Goal: Information Seeking & Learning: Learn about a topic

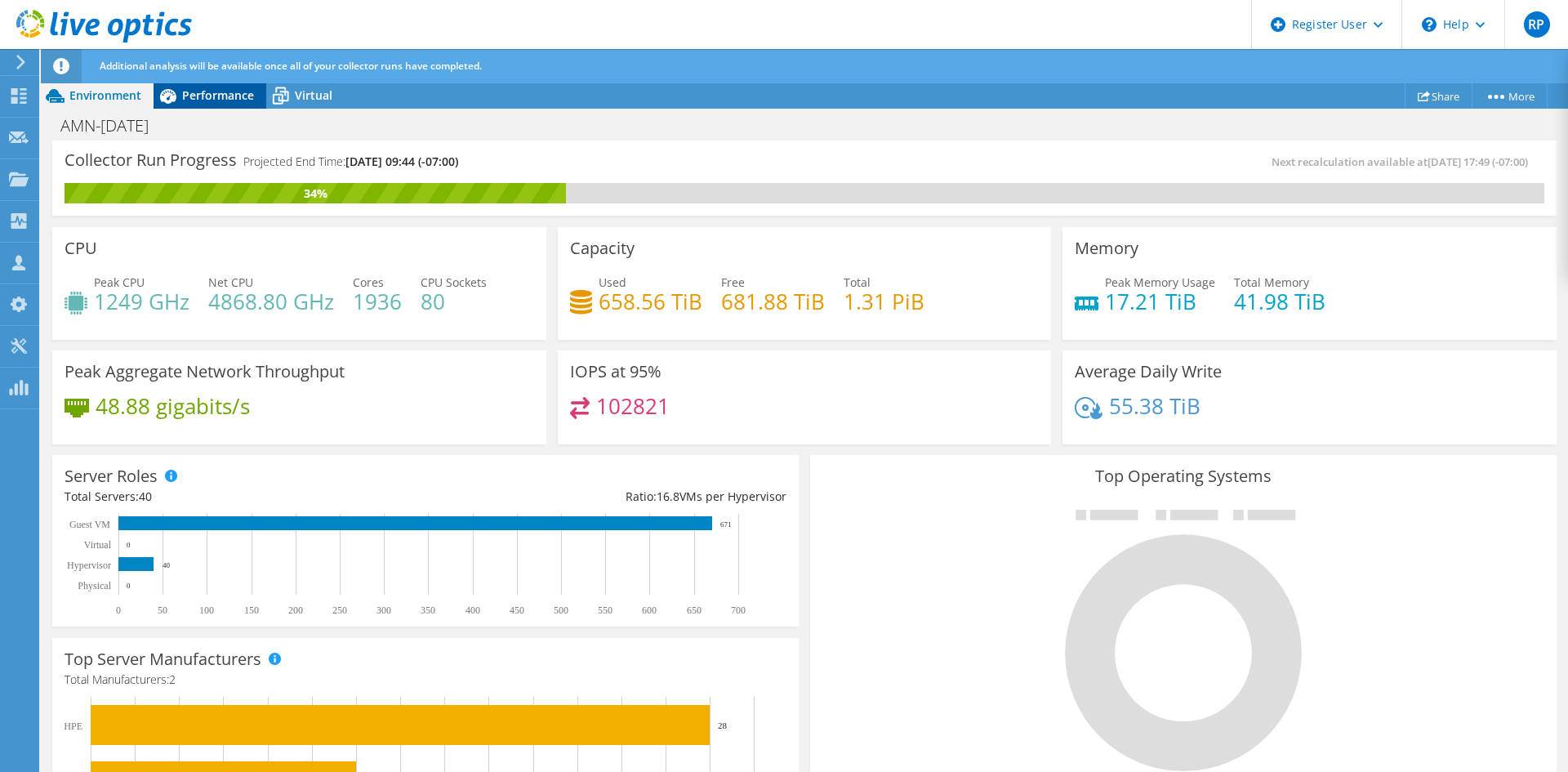
click at [236, 97] on span "Performance" at bounding box center [218, 95] width 72 height 15
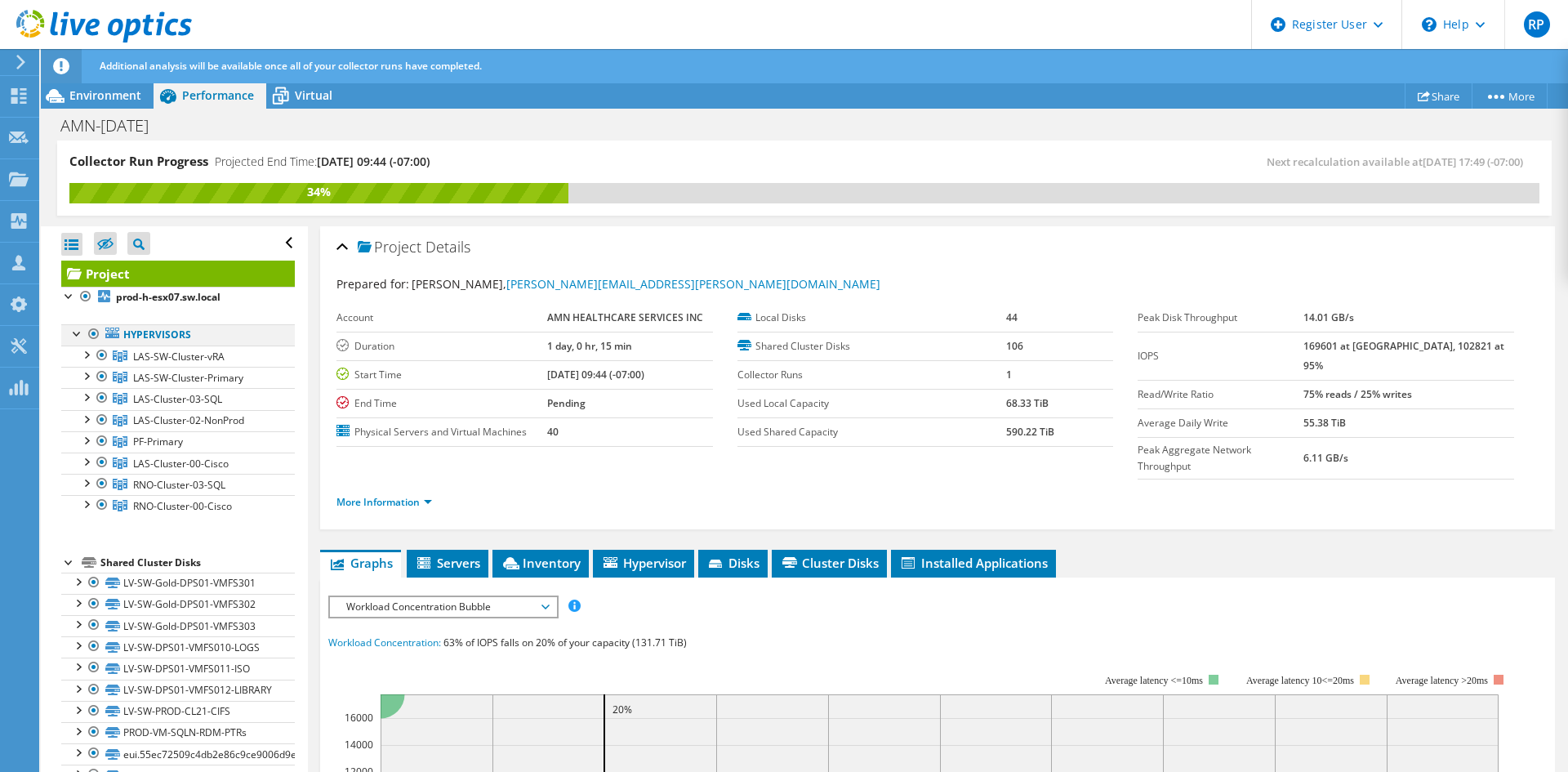
click at [94, 336] on div at bounding box center [93, 333] width 16 height 20
click at [92, 330] on div at bounding box center [93, 333] width 16 height 20
click at [101, 399] on div at bounding box center [102, 398] width 16 height 20
click at [102, 357] on div at bounding box center [102, 355] width 16 height 20
click at [103, 371] on div at bounding box center [102, 376] width 16 height 20
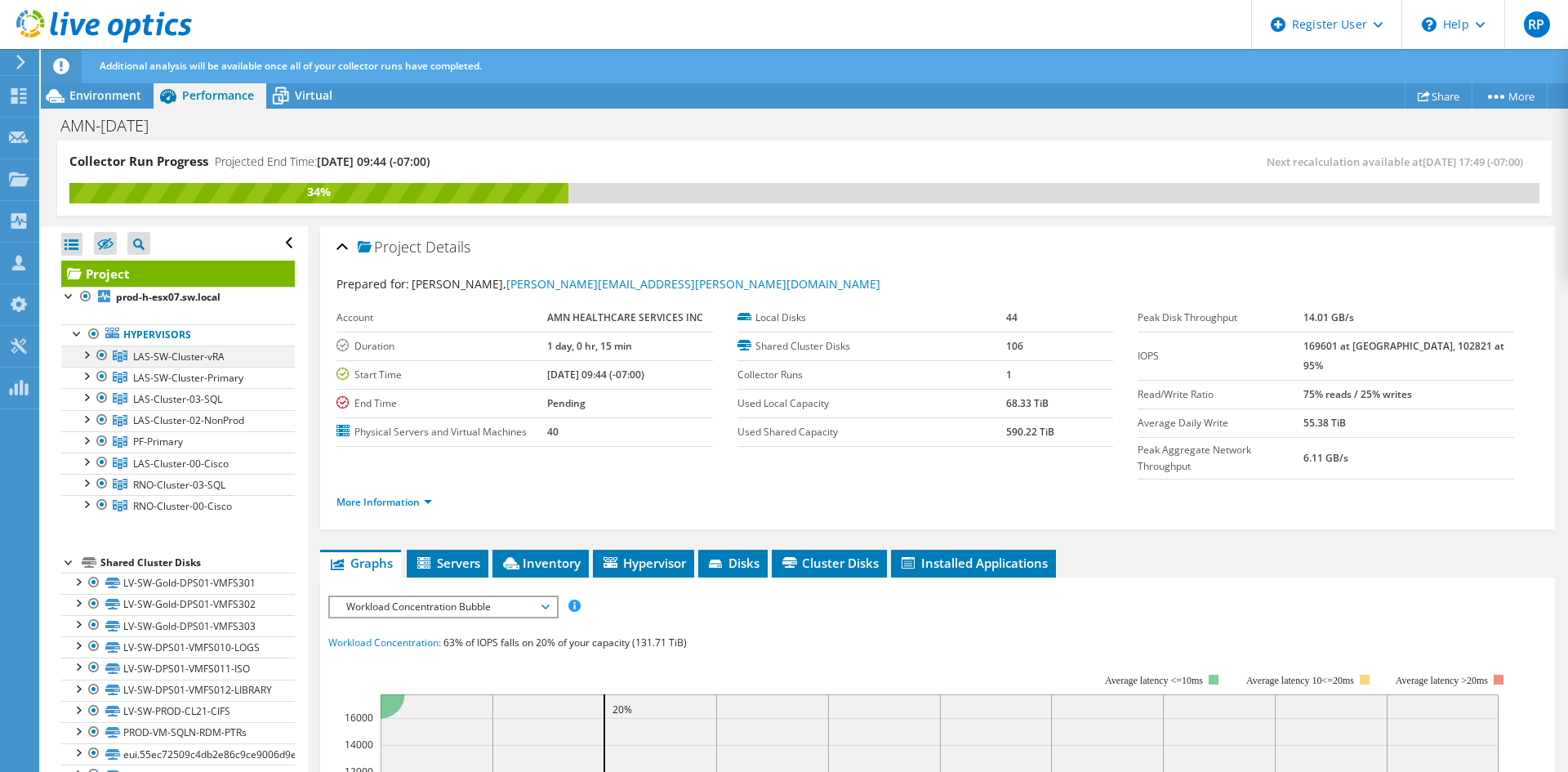
click at [87, 357] on div at bounding box center [85, 353] width 16 height 16
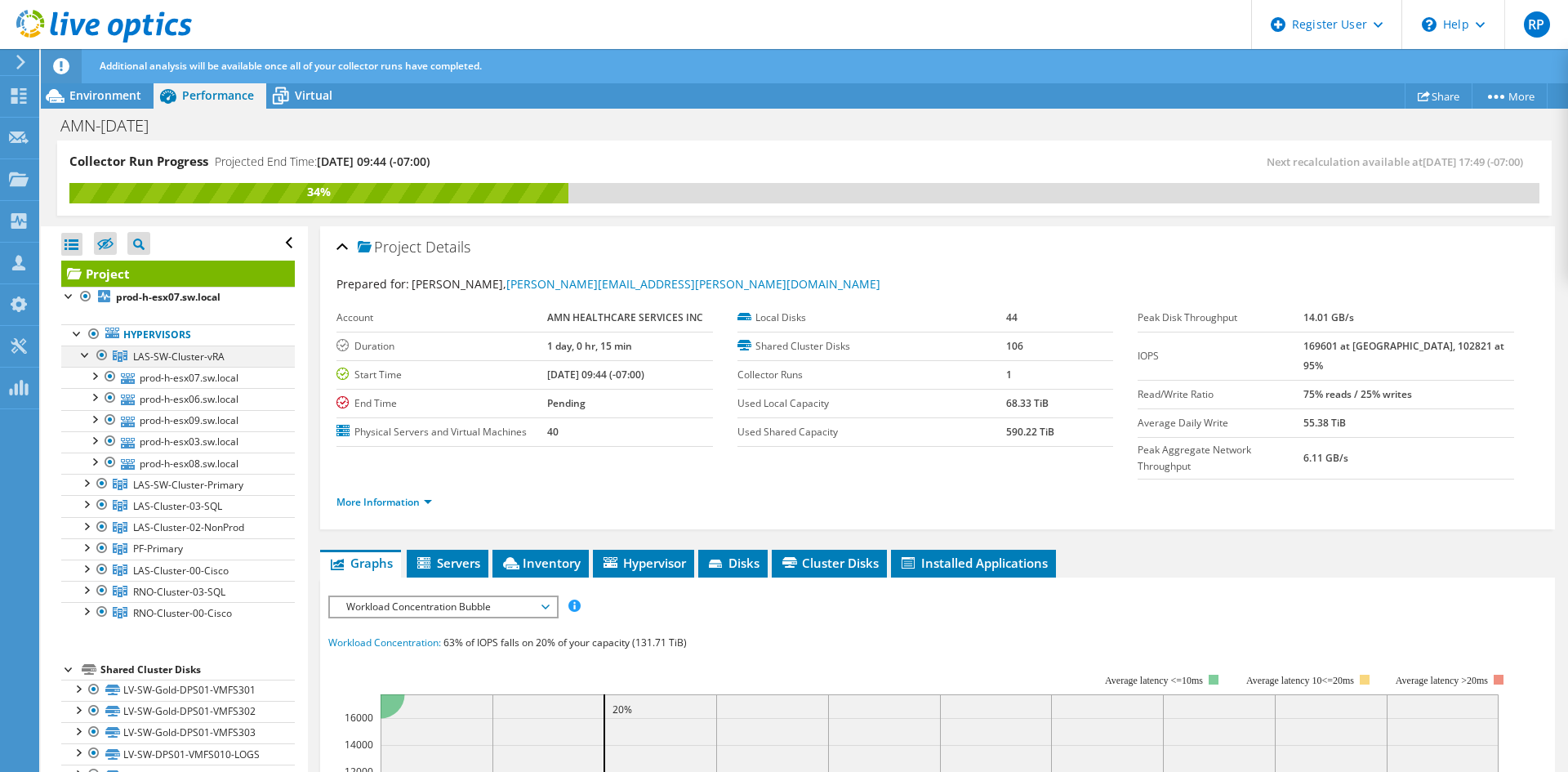
click at [87, 357] on div at bounding box center [85, 353] width 16 height 16
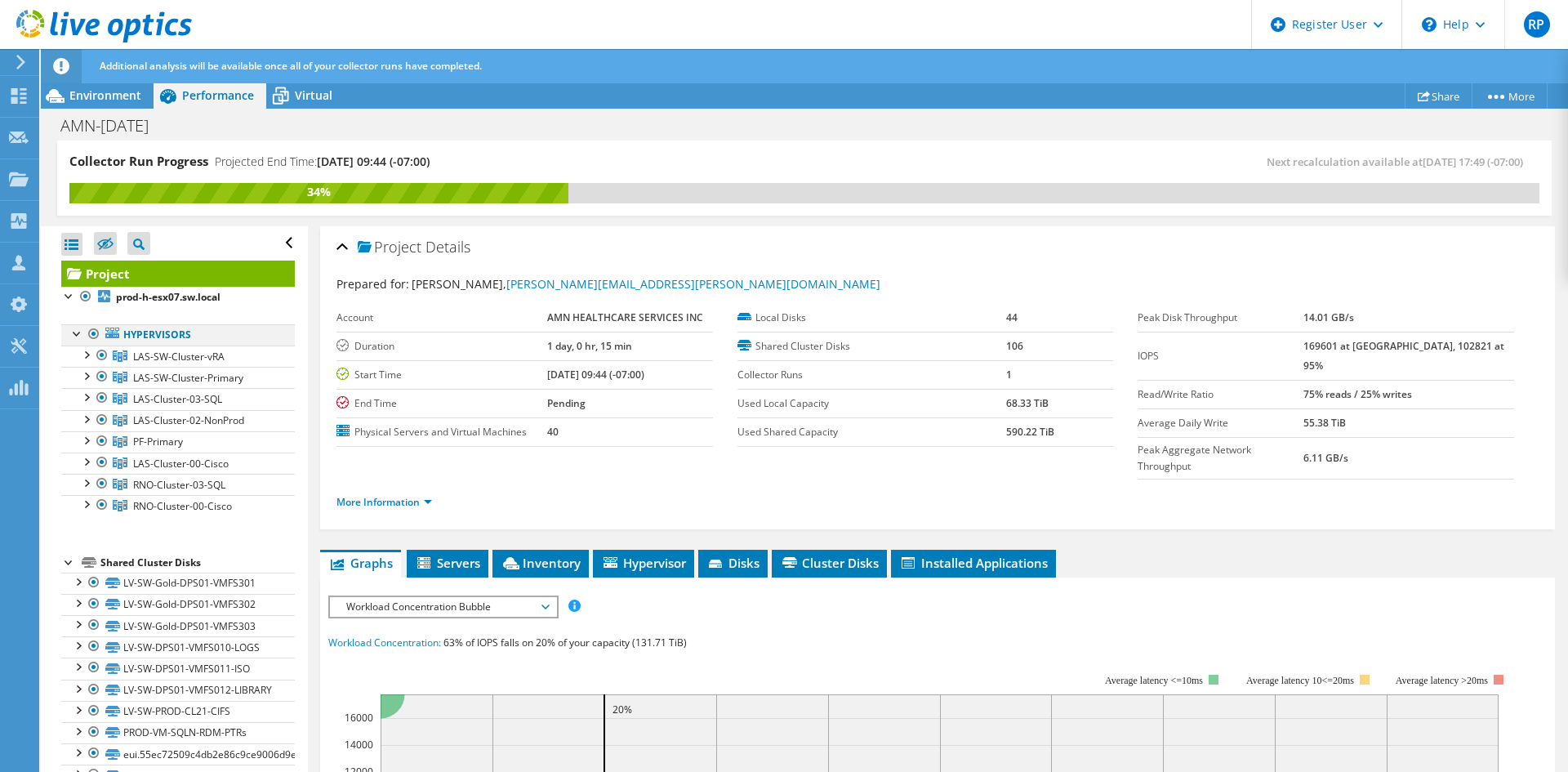
click at [95, 334] on div at bounding box center [93, 333] width 16 height 20
click at [80, 294] on div at bounding box center [85, 296] width 16 height 20
click at [142, 296] on b "prod-h-esx07.sw.local" at bounding box center [168, 296] width 104 height 14
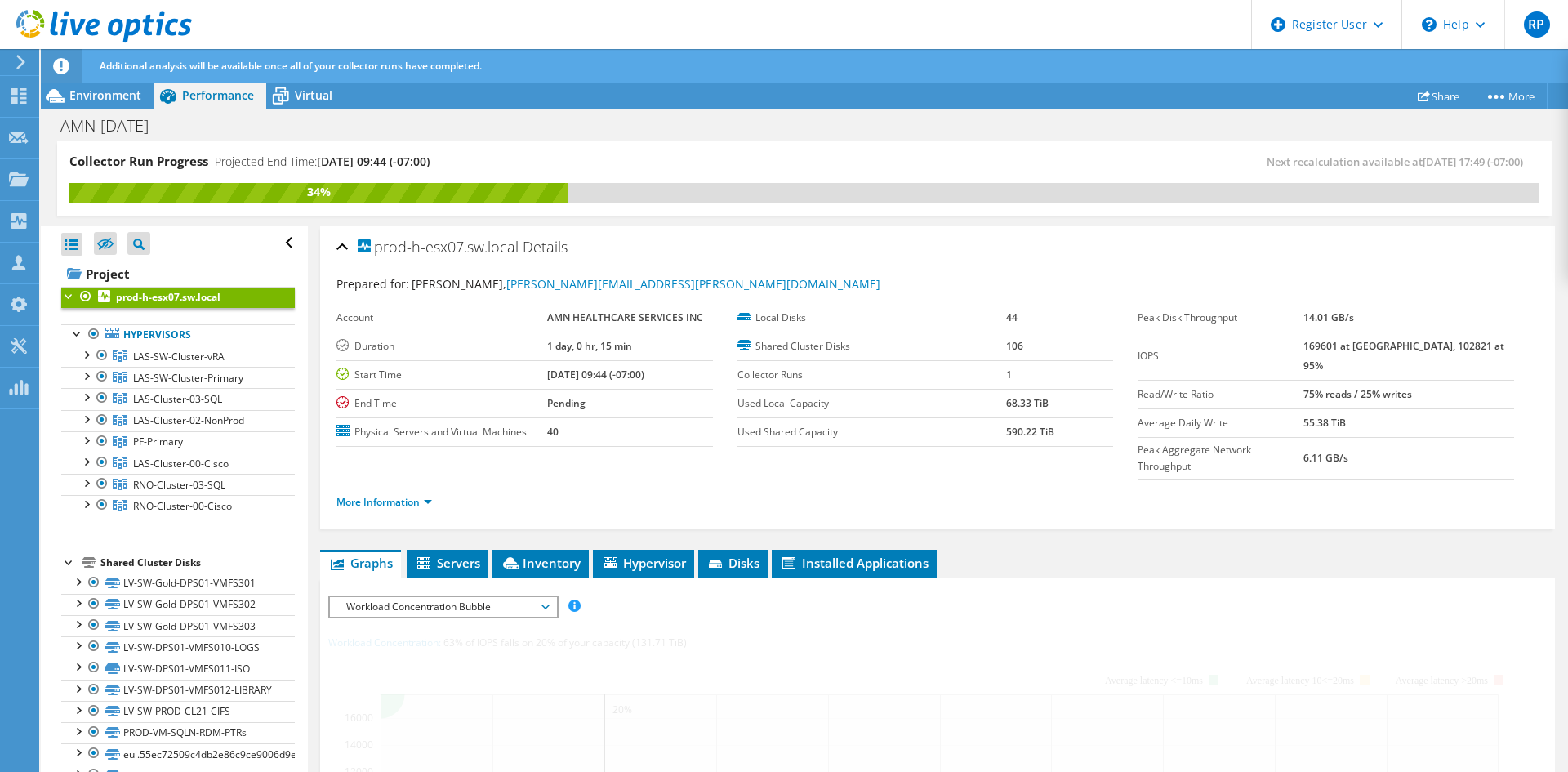
click at [142, 296] on b "prod-h-esx07.sw.local" at bounding box center [168, 296] width 104 height 14
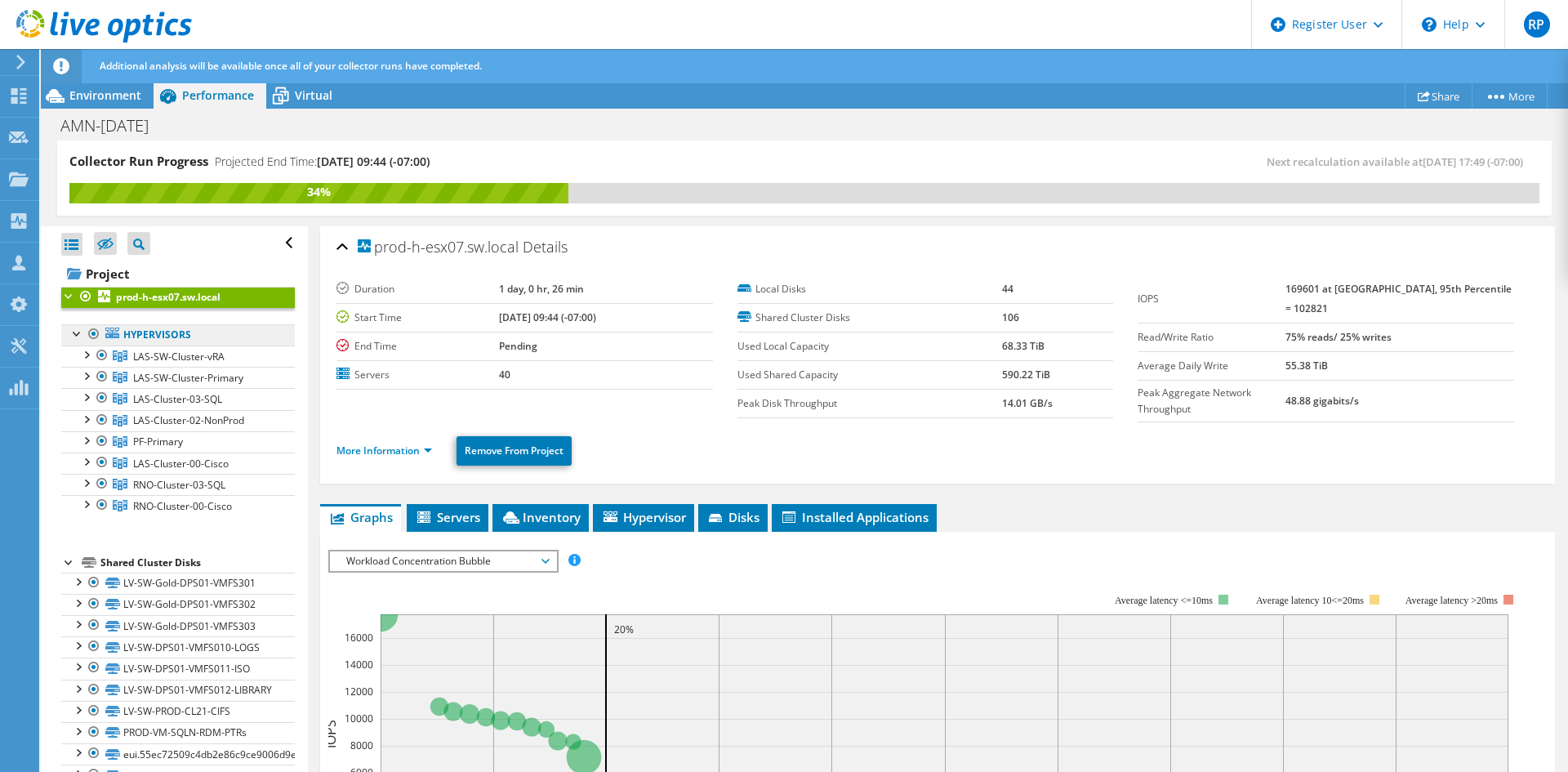
click at [162, 336] on link "Hypervisors" at bounding box center [178, 334] width 233 height 21
click at [162, 352] on span "LAS-SW-Cluster-vRA" at bounding box center [178, 356] width 91 height 14
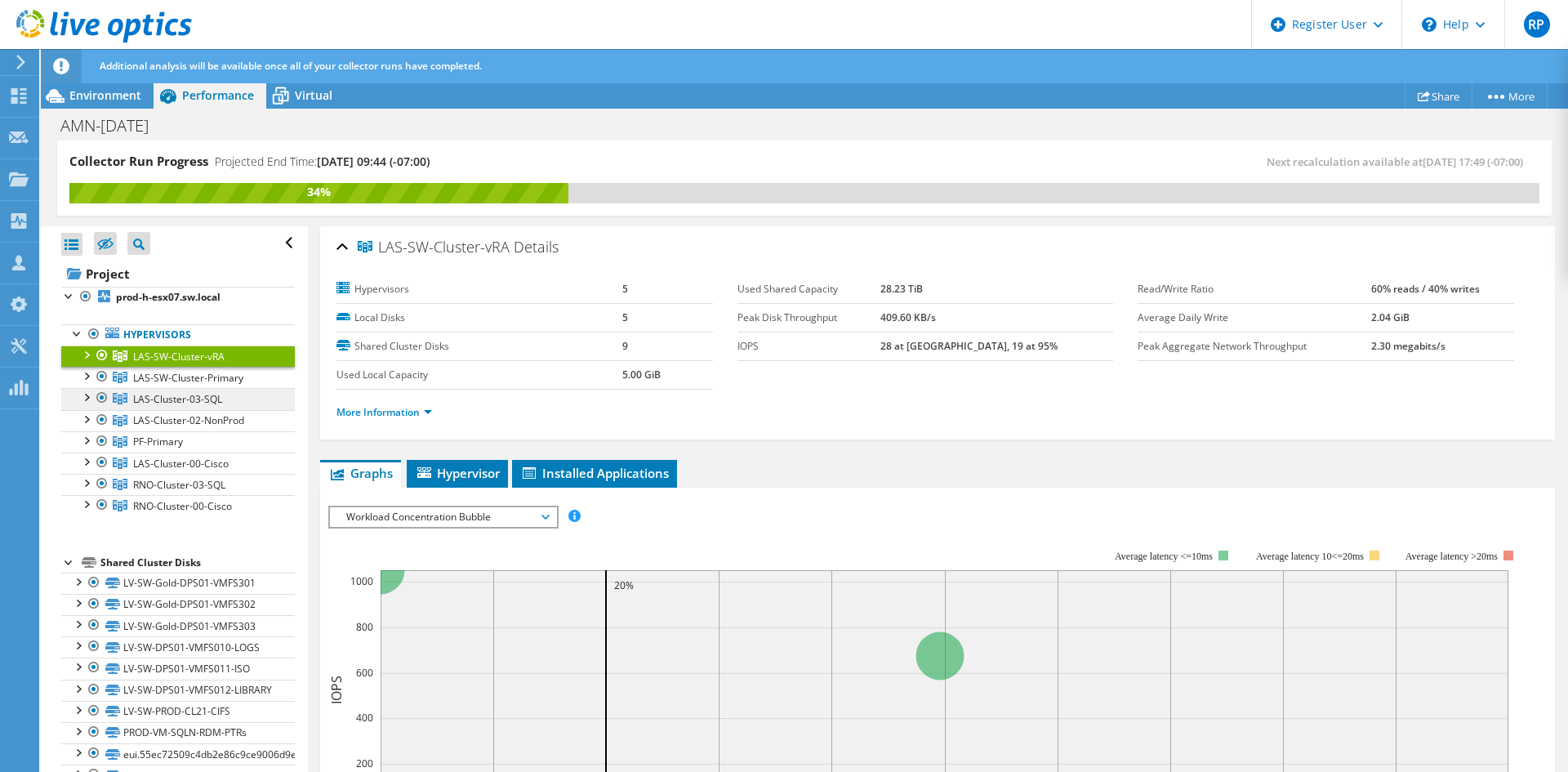
click at [174, 364] on span "LAS-Cluster-03-SQL" at bounding box center [178, 356] width 91 height 14
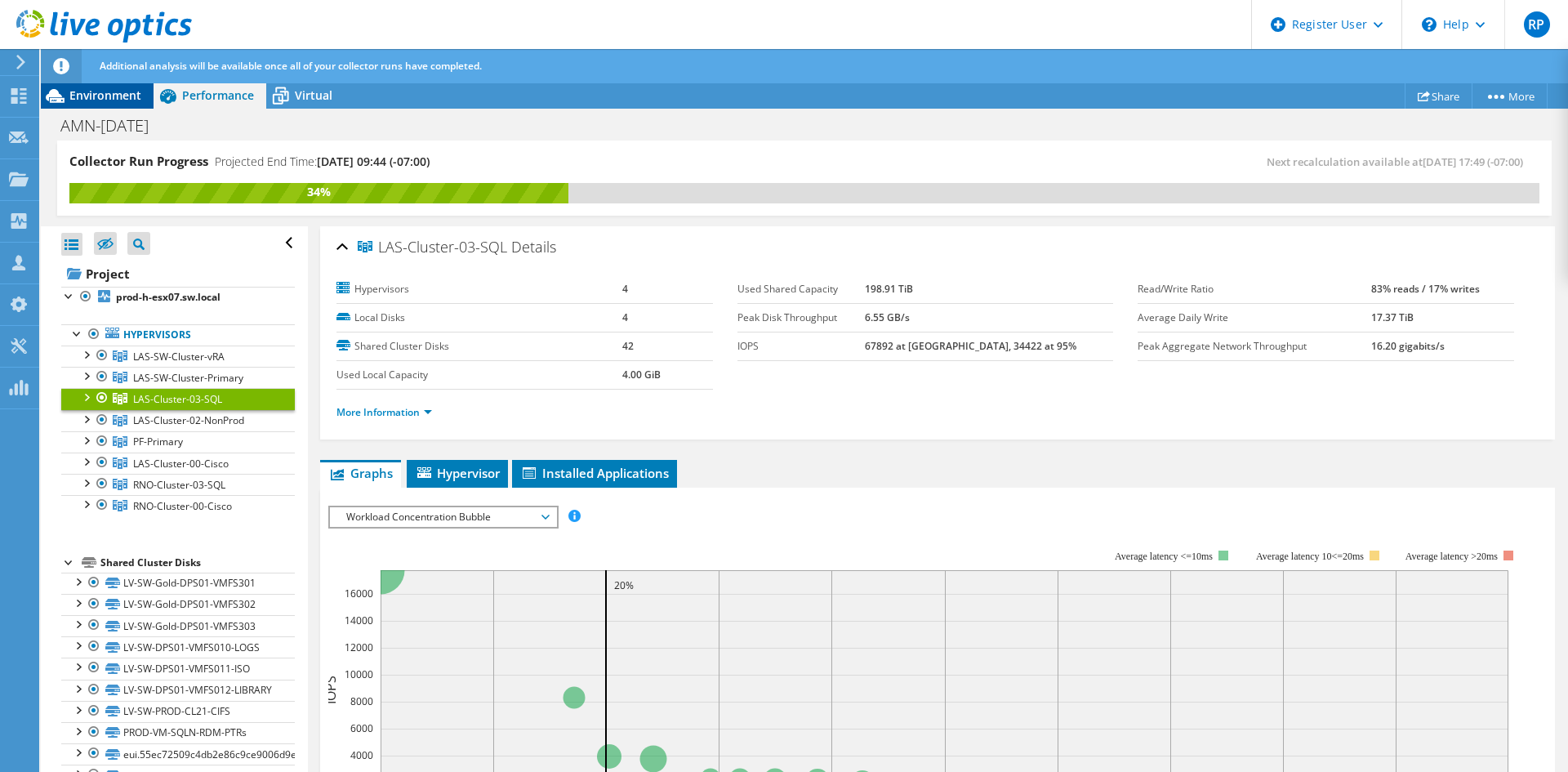
click at [130, 95] on span "Environment" at bounding box center [105, 95] width 72 height 15
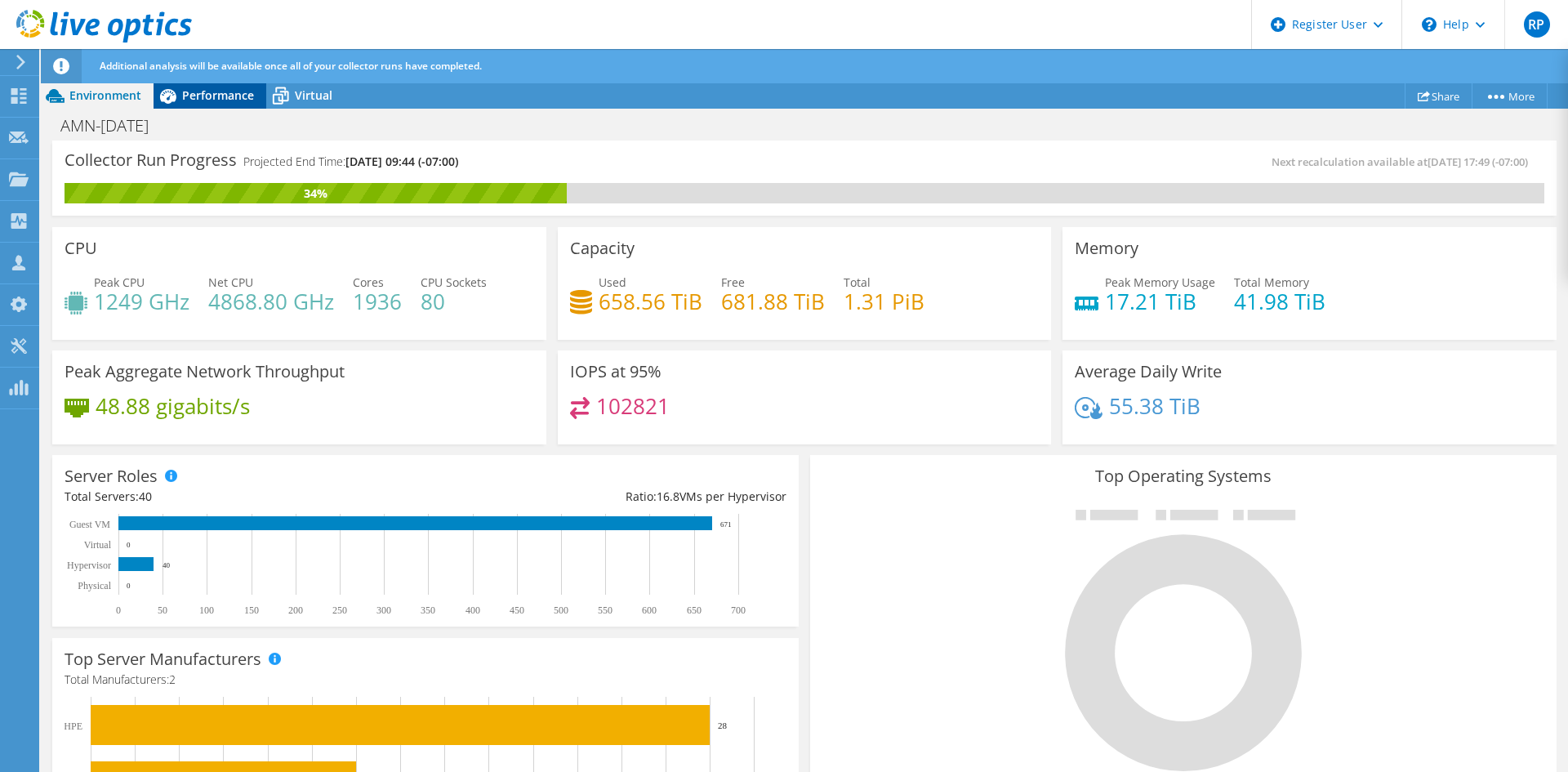
click at [192, 97] on span "Performance" at bounding box center [218, 95] width 72 height 15
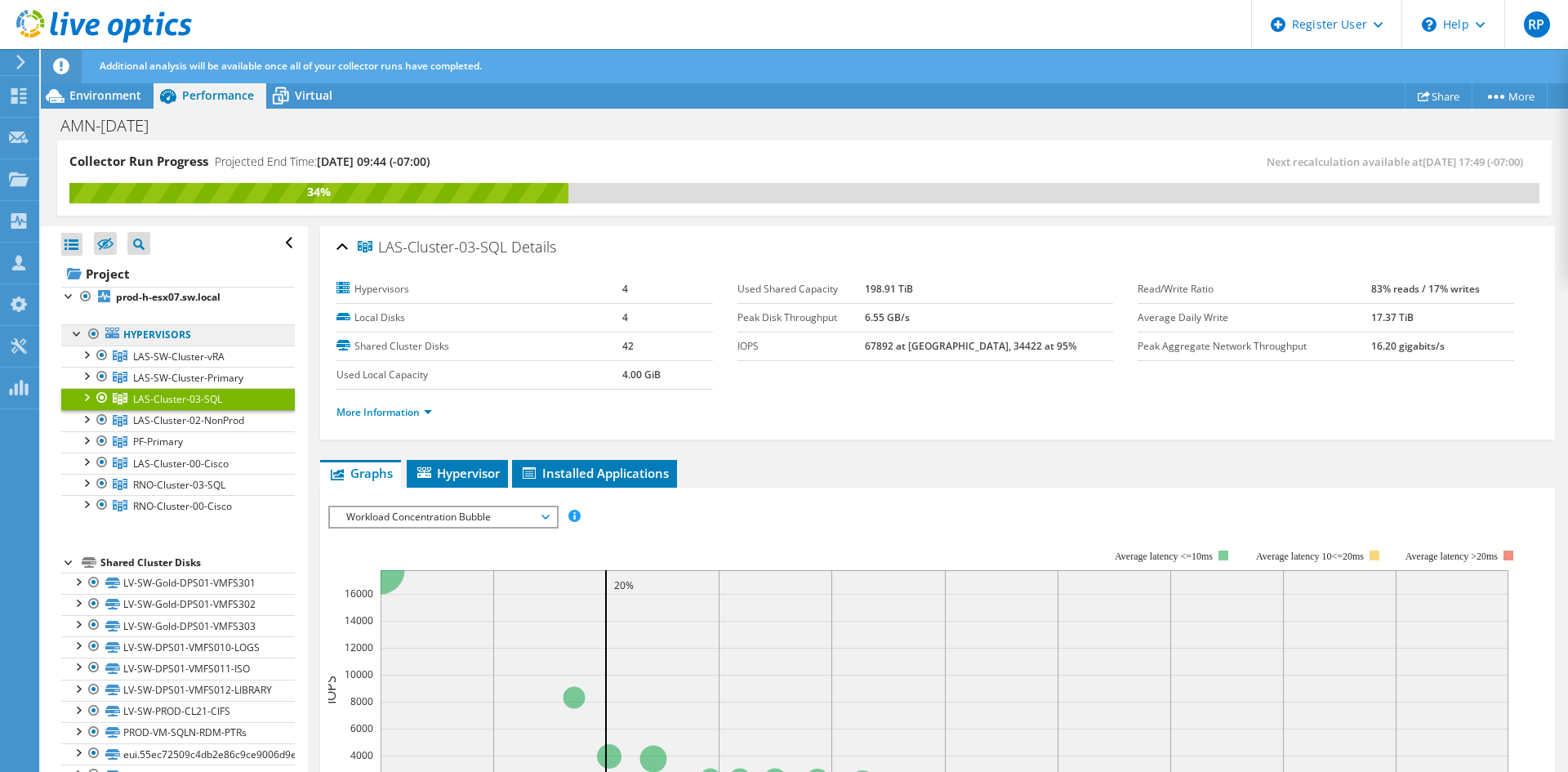
click at [143, 331] on link "Hypervisors" at bounding box center [178, 334] width 233 height 21
click at [97, 332] on div at bounding box center [93, 333] width 16 height 20
click at [147, 349] on span "LAS-SW-Cluster-vRA" at bounding box center [178, 356] width 91 height 14
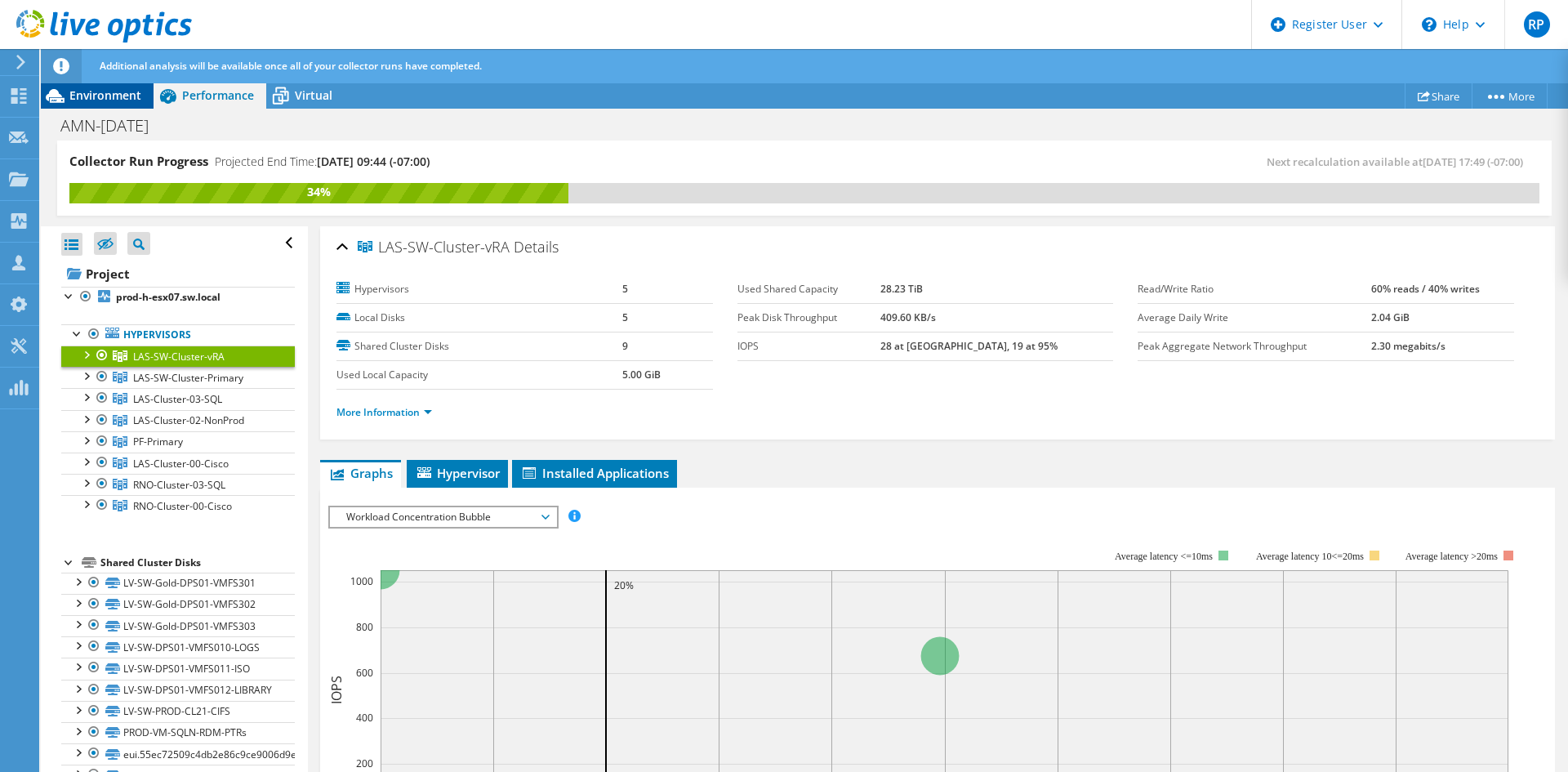
click at [107, 88] on span "Environment" at bounding box center [105, 95] width 72 height 15
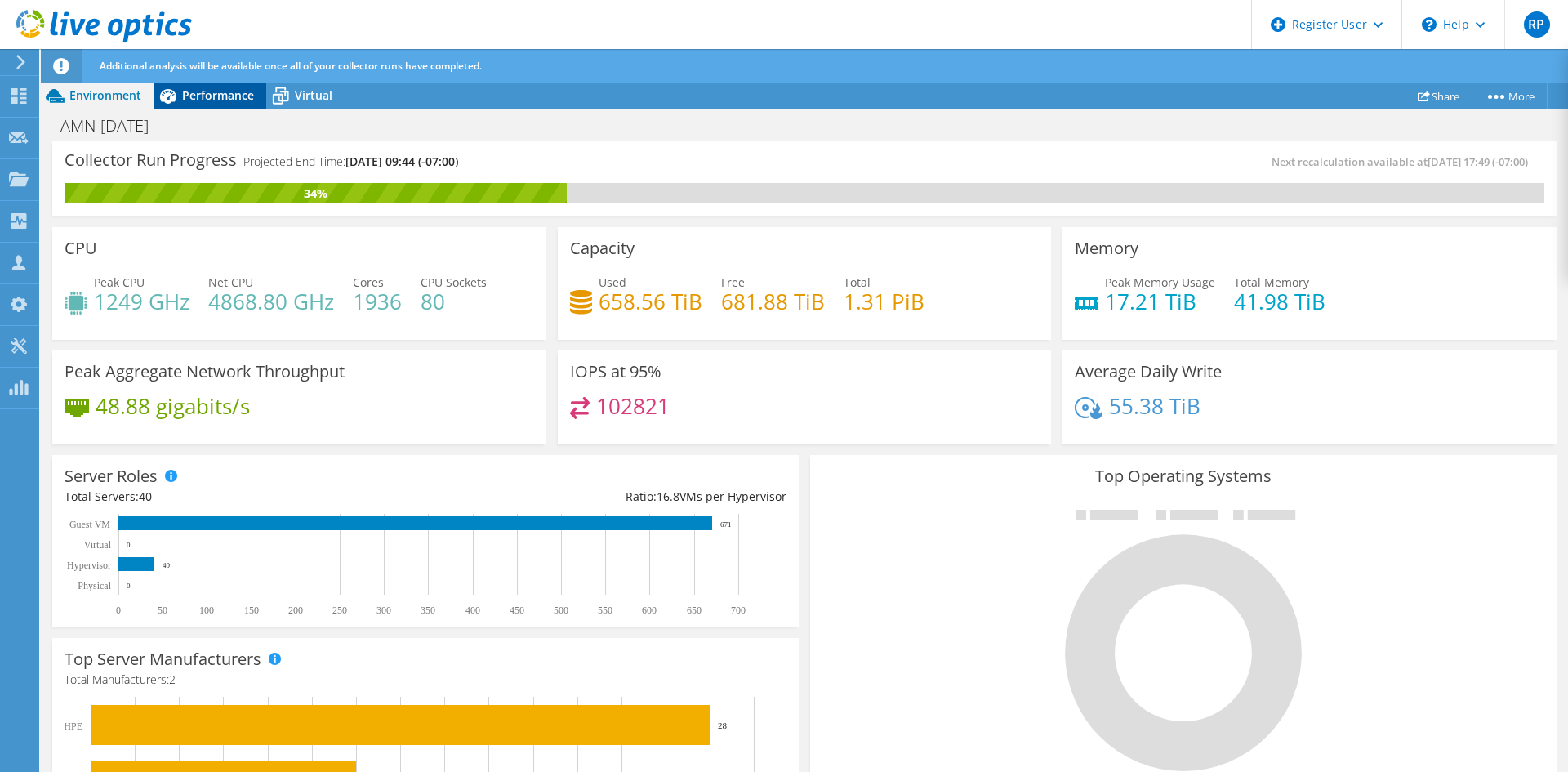
click at [225, 88] on span "Performance" at bounding box center [218, 95] width 72 height 15
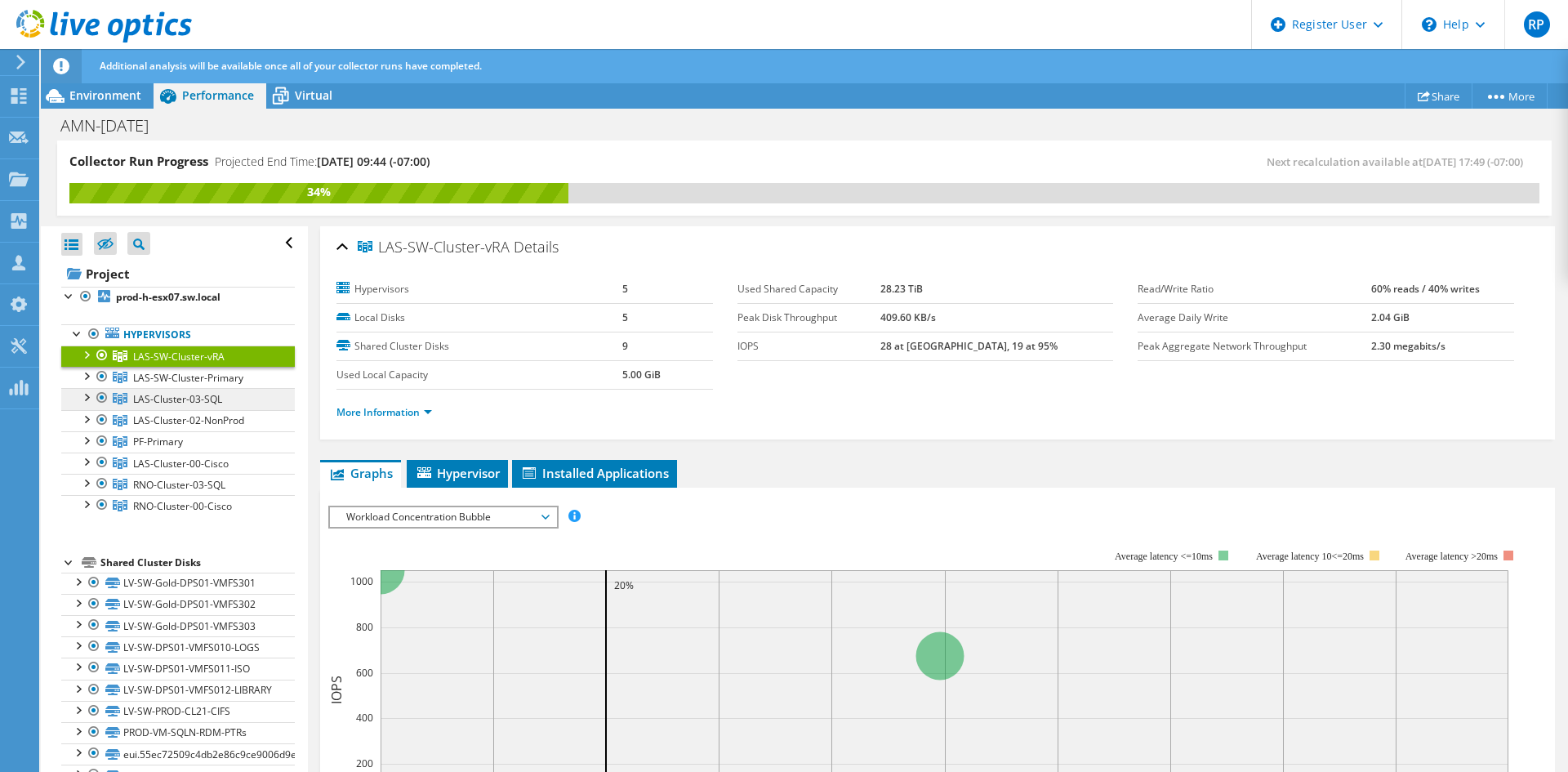
click at [177, 364] on span "LAS-Cluster-03-SQL" at bounding box center [178, 356] width 91 height 14
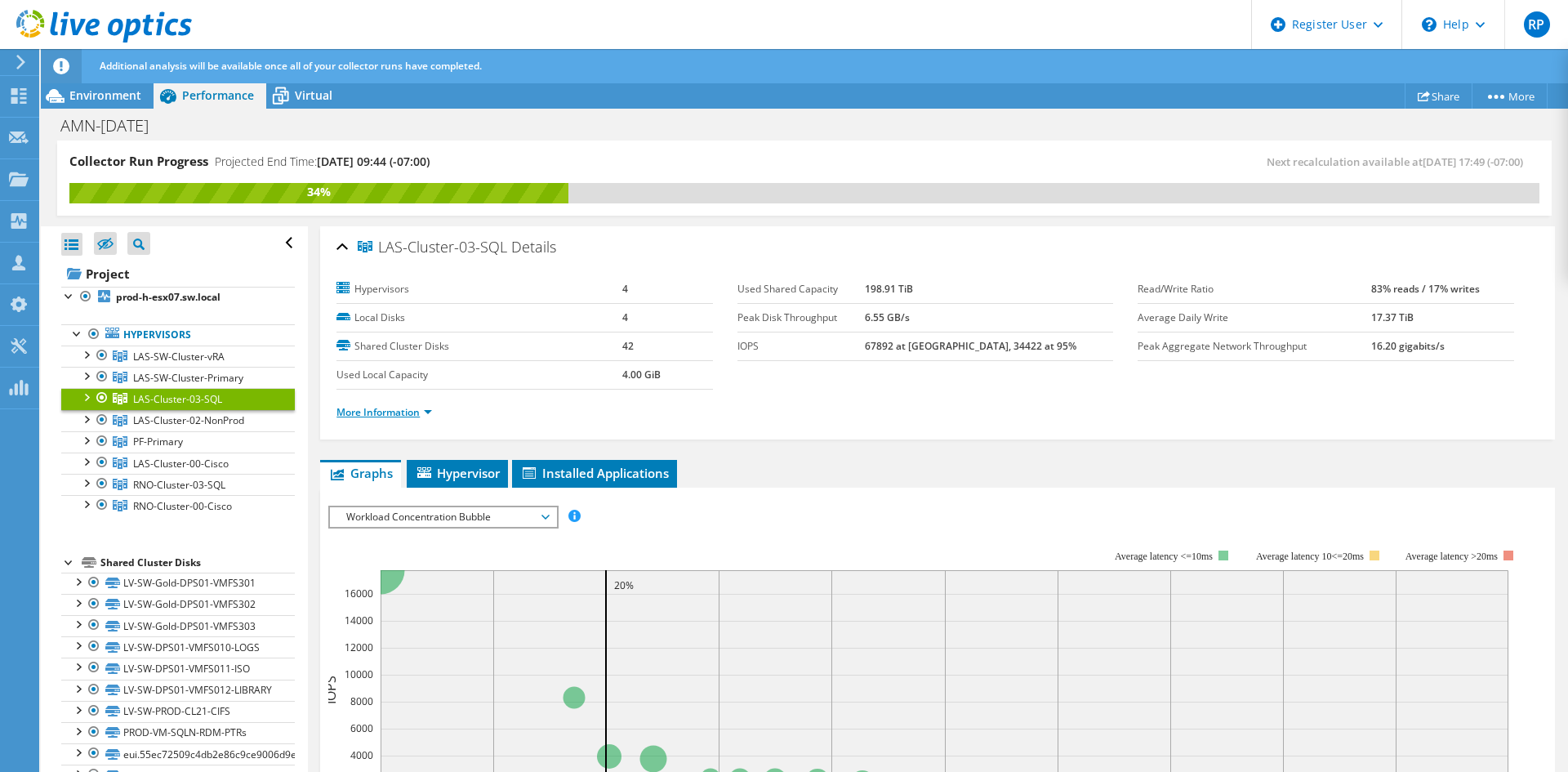
click at [406, 414] on link "More Information" at bounding box center [383, 412] width 96 height 14
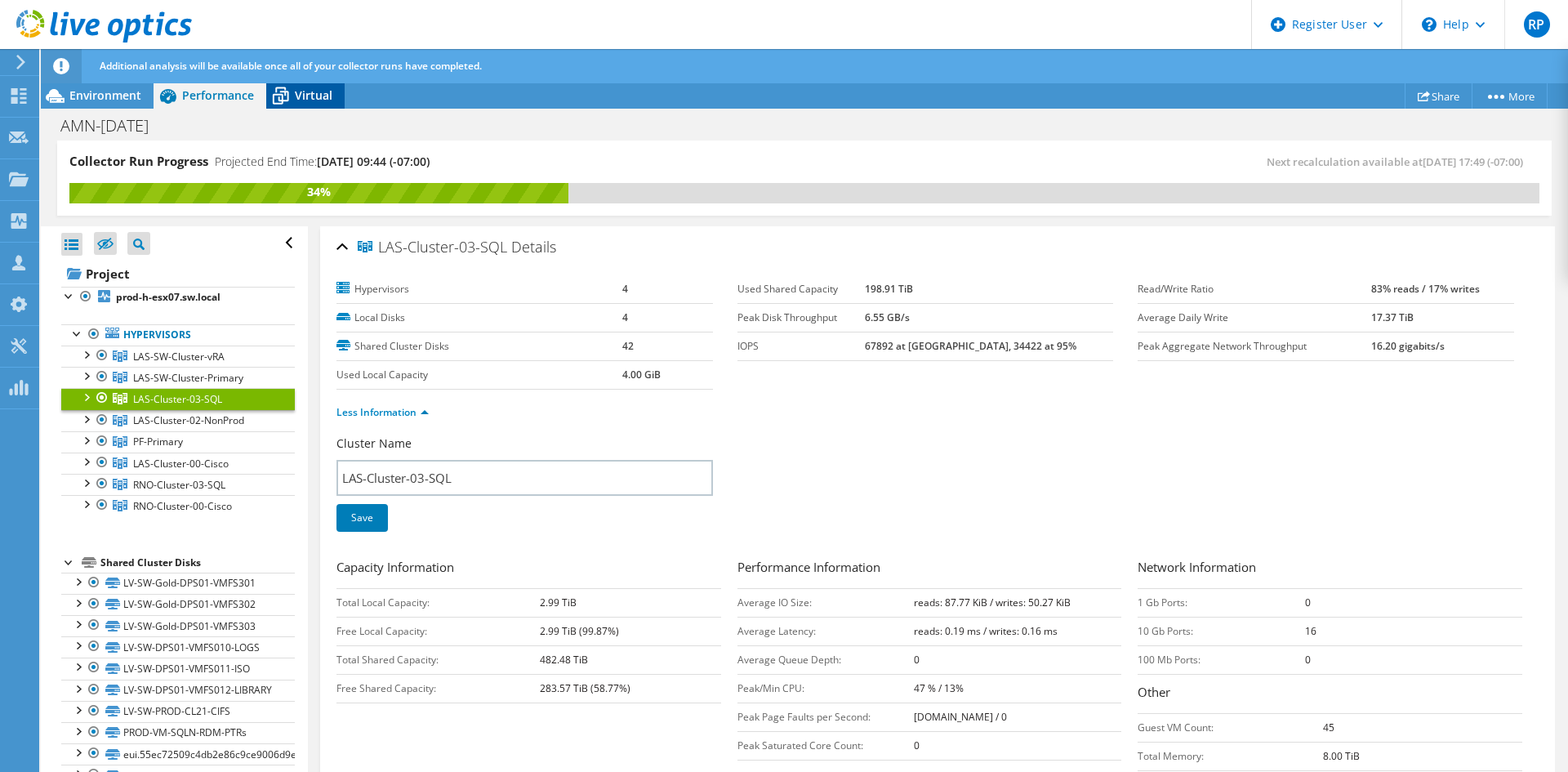
click at [306, 101] on span "Virtual" at bounding box center [314, 95] width 38 height 15
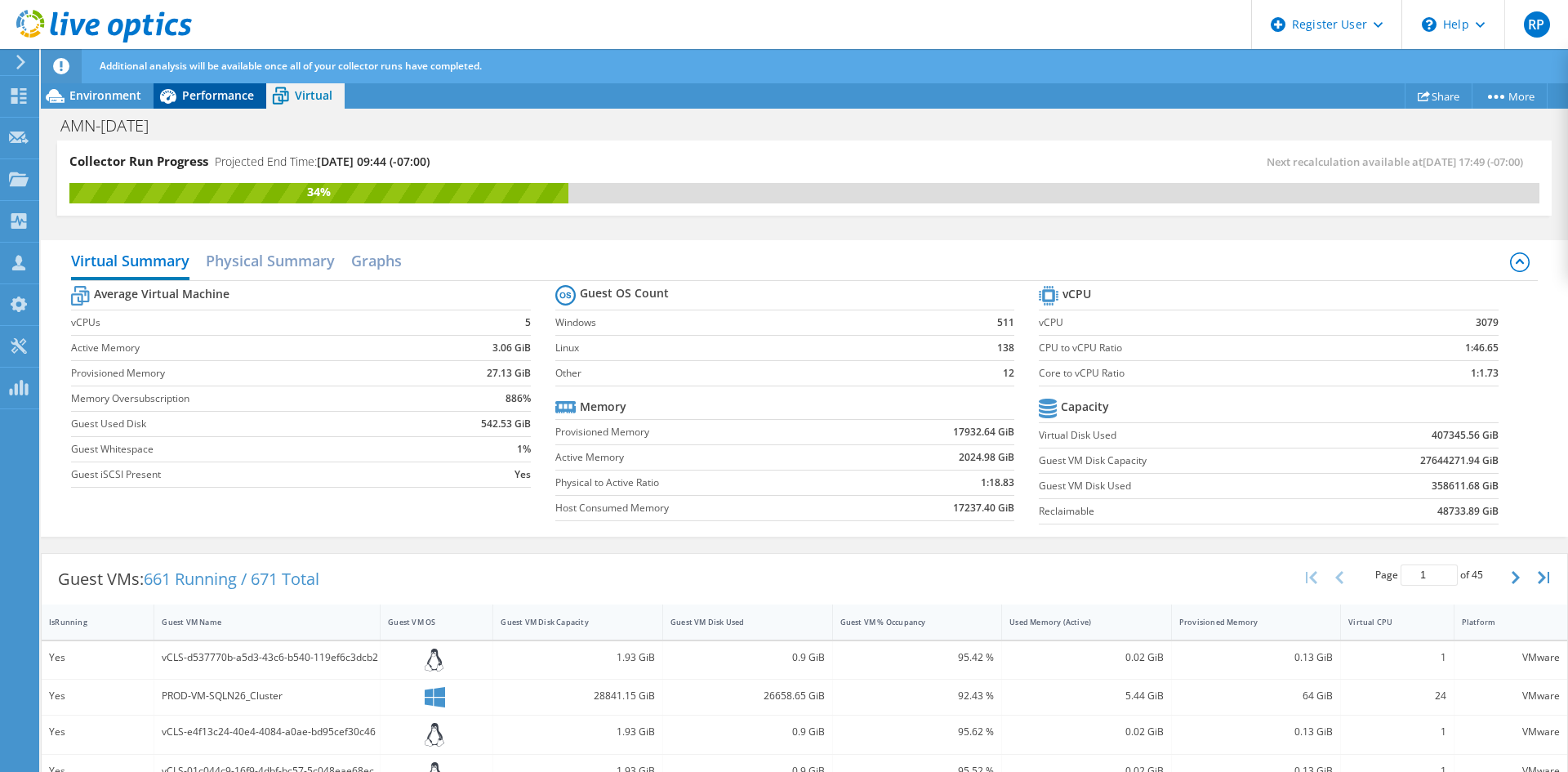
click at [198, 103] on div "Performance" at bounding box center [210, 96] width 113 height 27
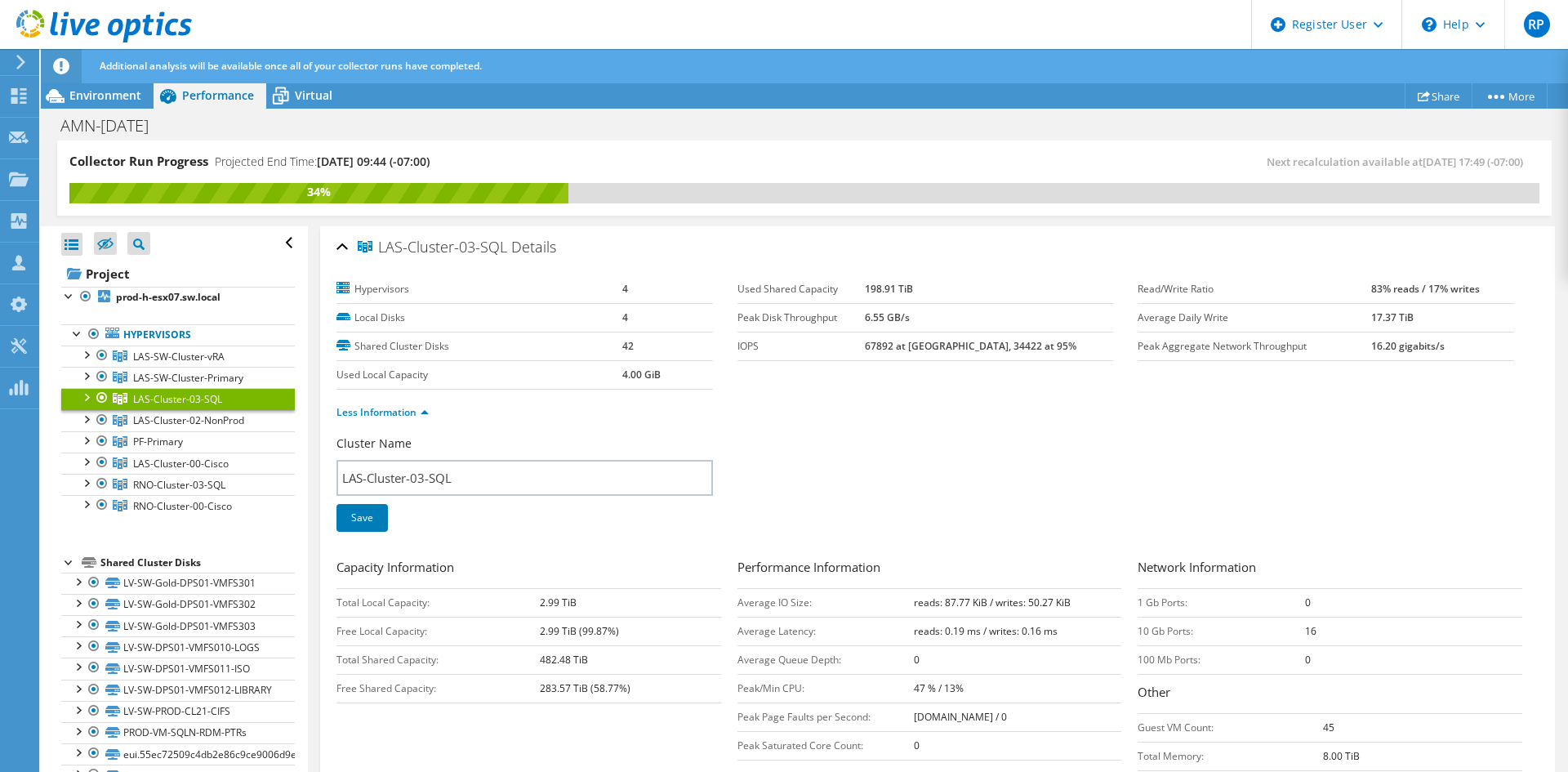
click at [137, 405] on span "LAS-Cluster-03-SQL" at bounding box center [177, 399] width 89 height 14
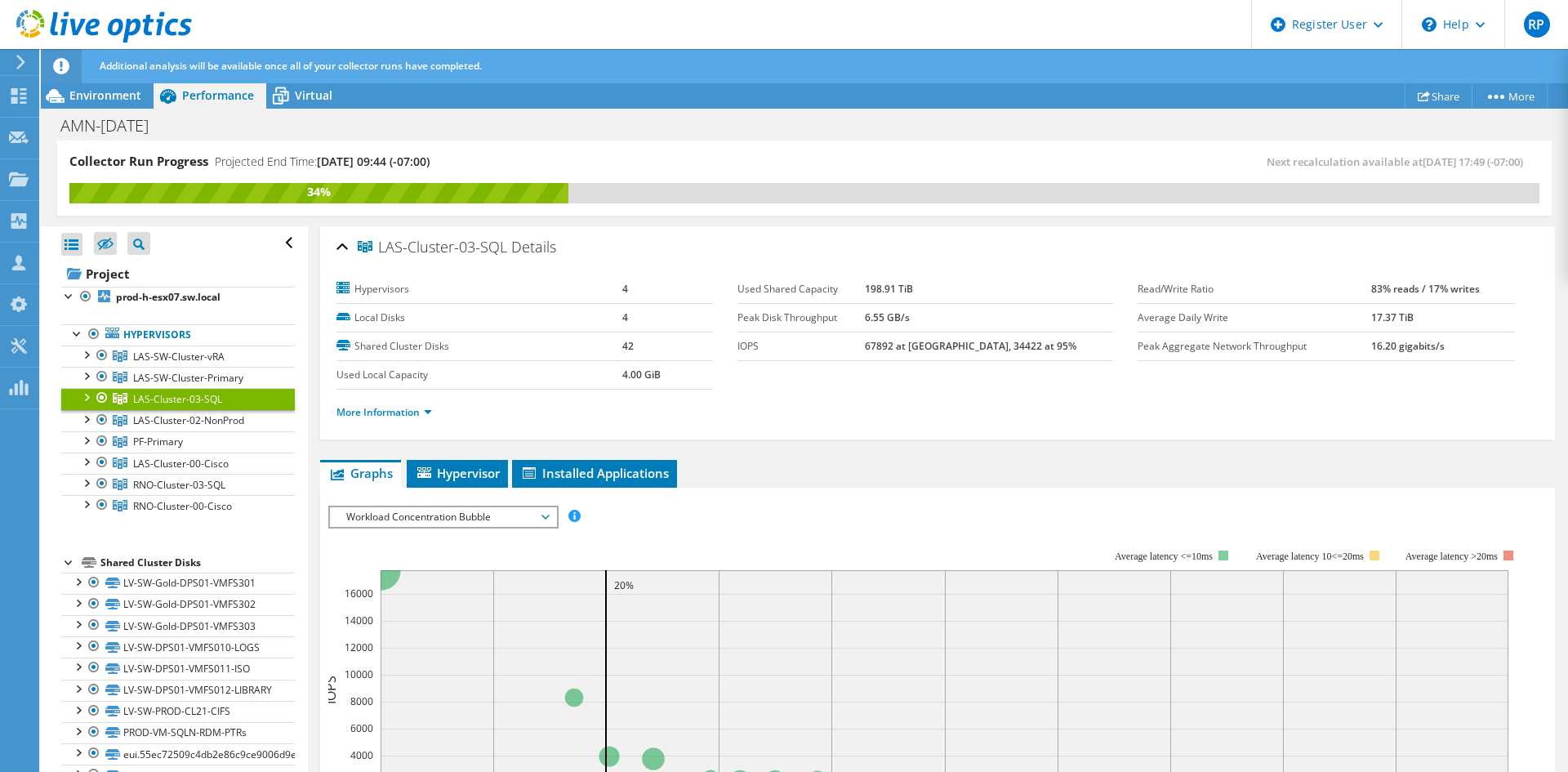
click at [180, 399] on span "LAS-Cluster-03-SQL" at bounding box center [177, 399] width 89 height 14
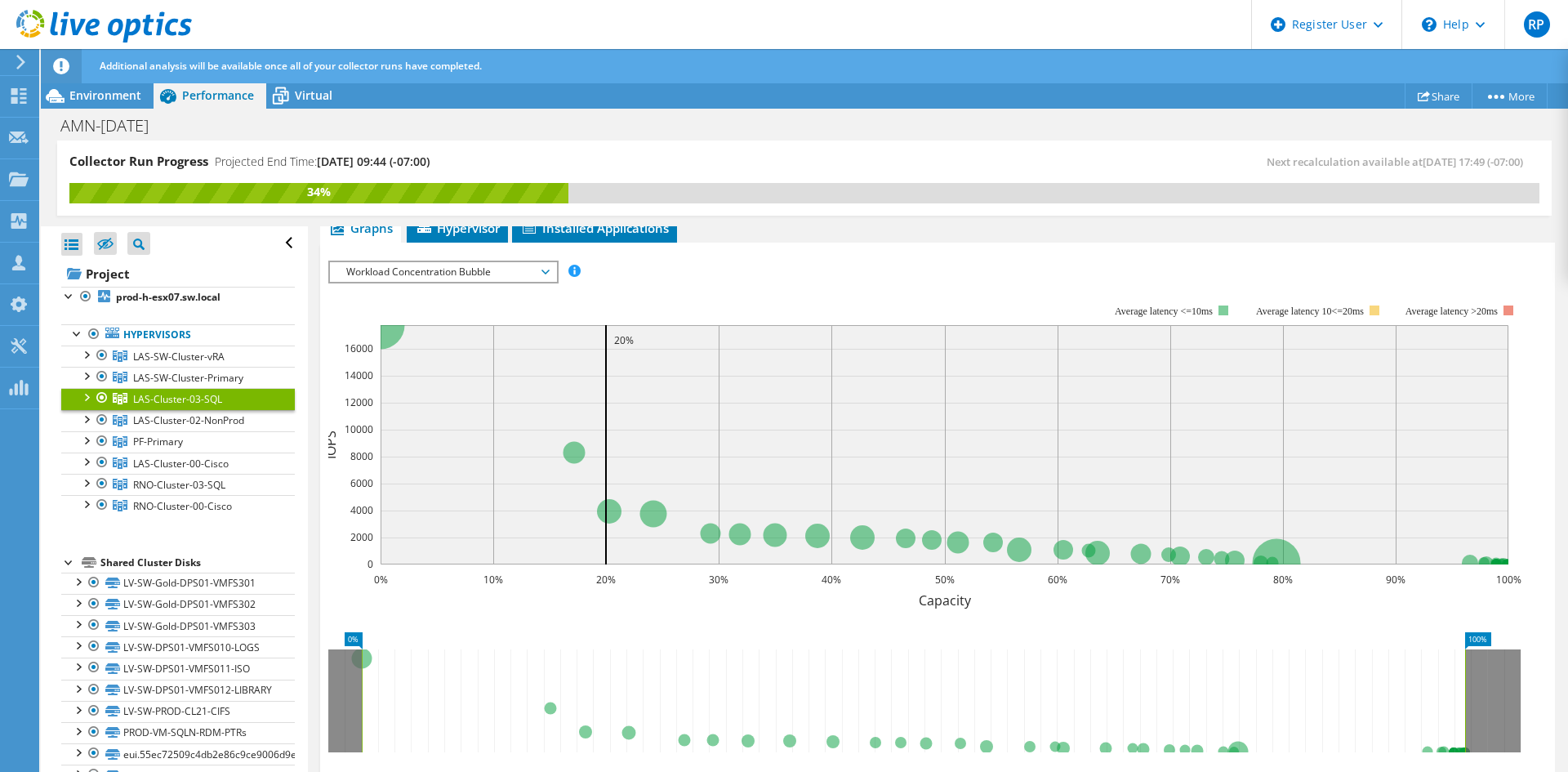
scroll to position [415, 0]
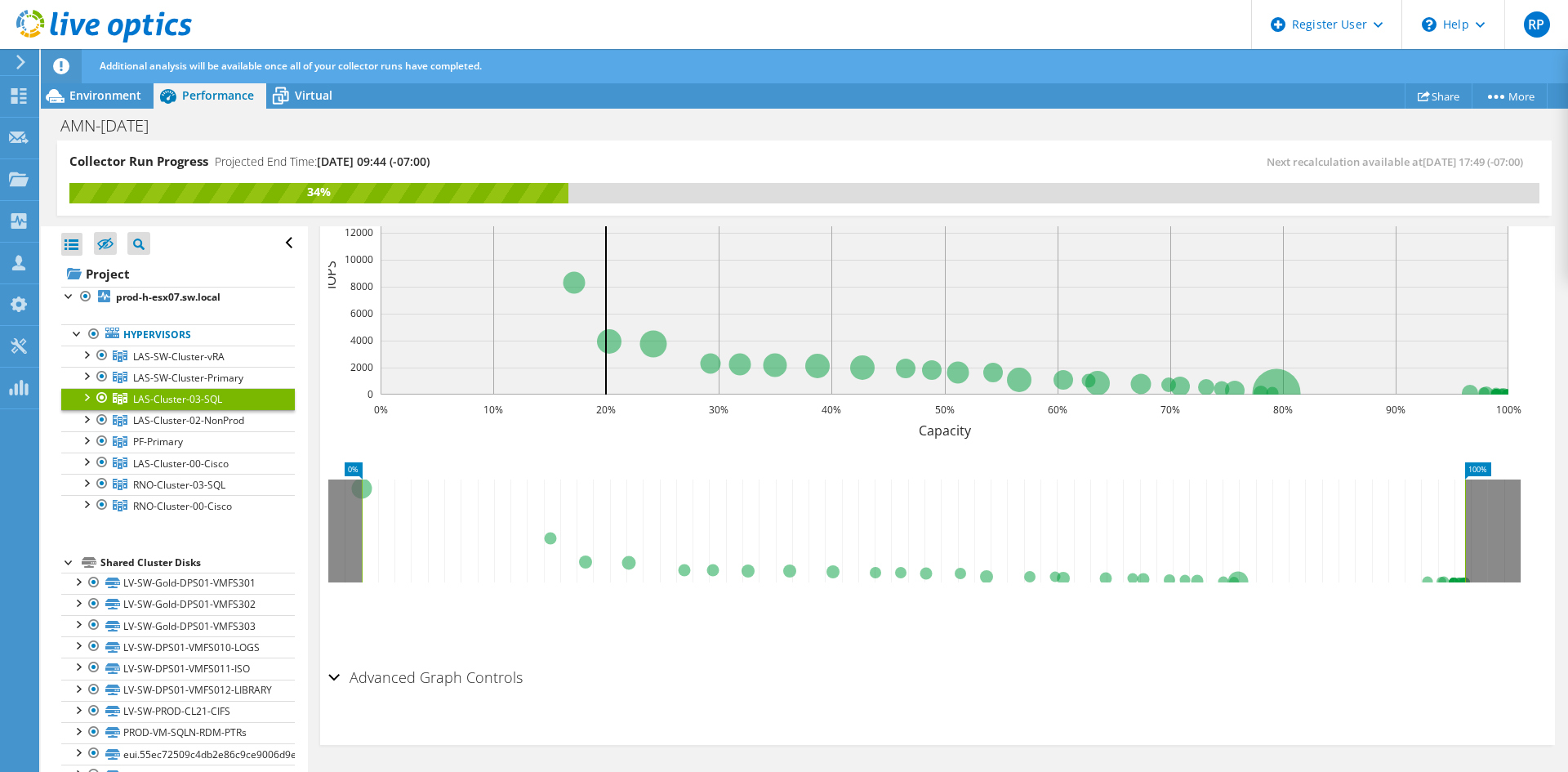
click at [403, 679] on h2 "Advanced Graph Controls" at bounding box center [425, 677] width 195 height 32
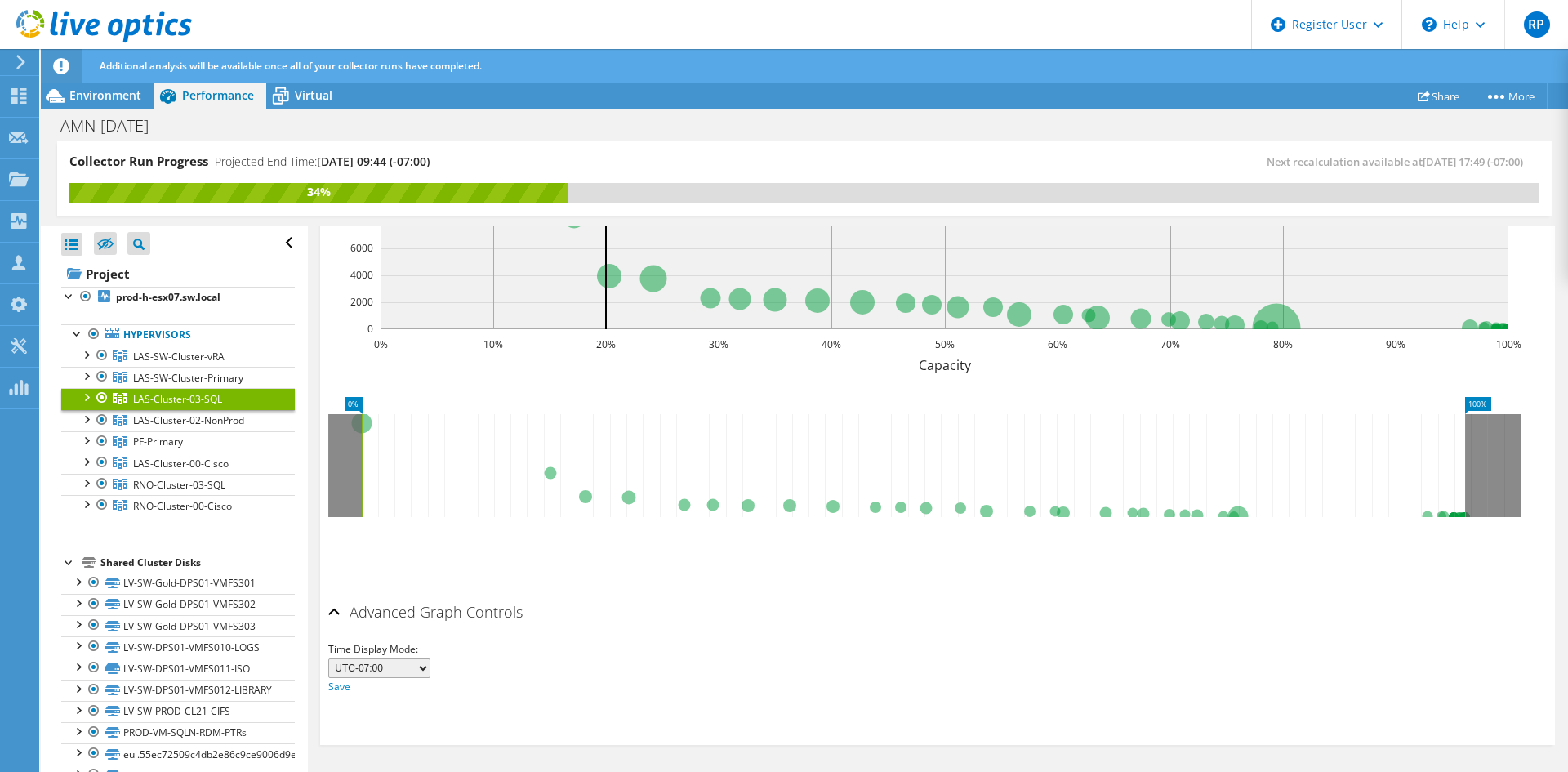
scroll to position [0, 0]
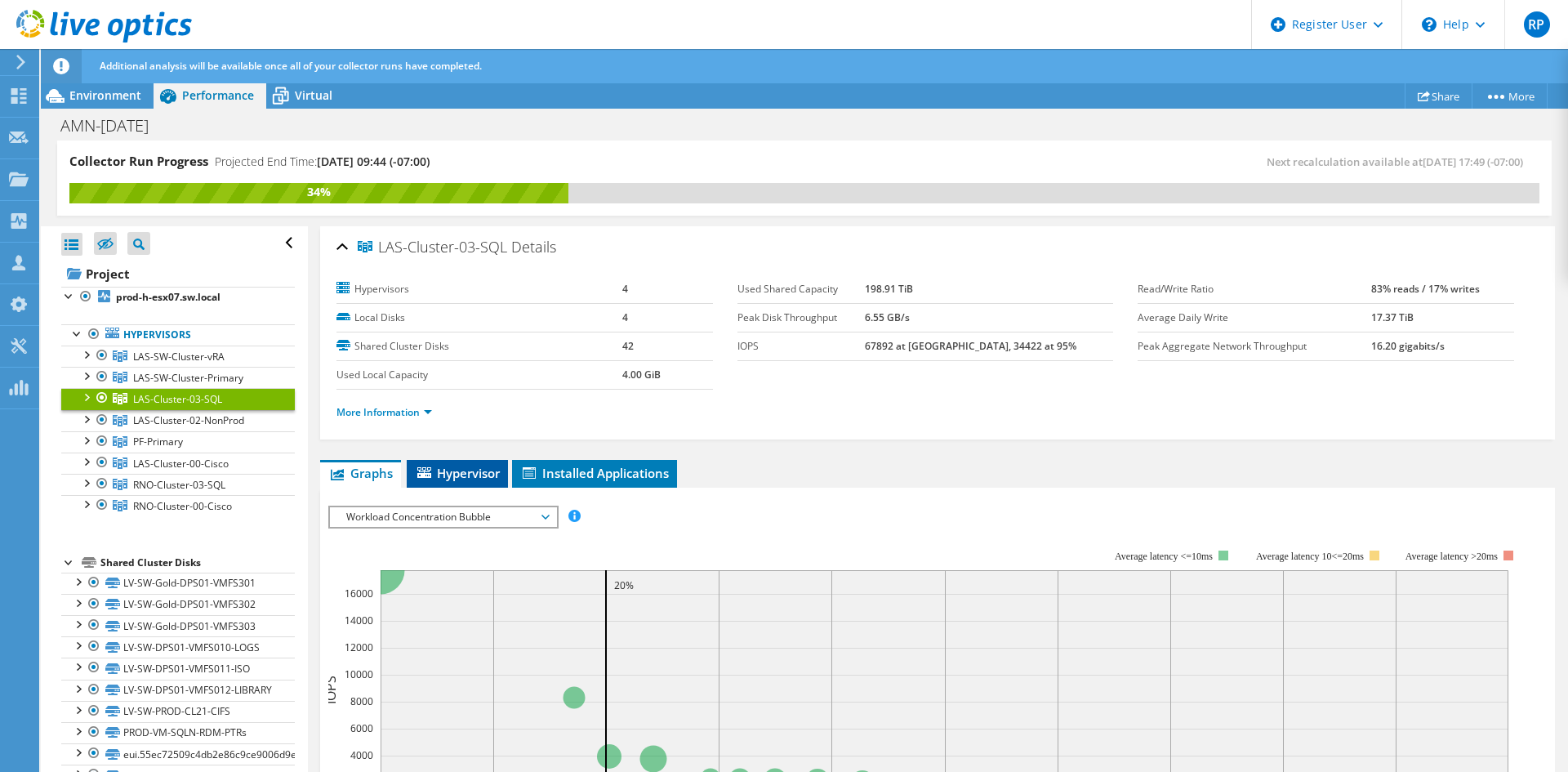
click at [481, 471] on span "Hypervisor" at bounding box center [457, 472] width 84 height 16
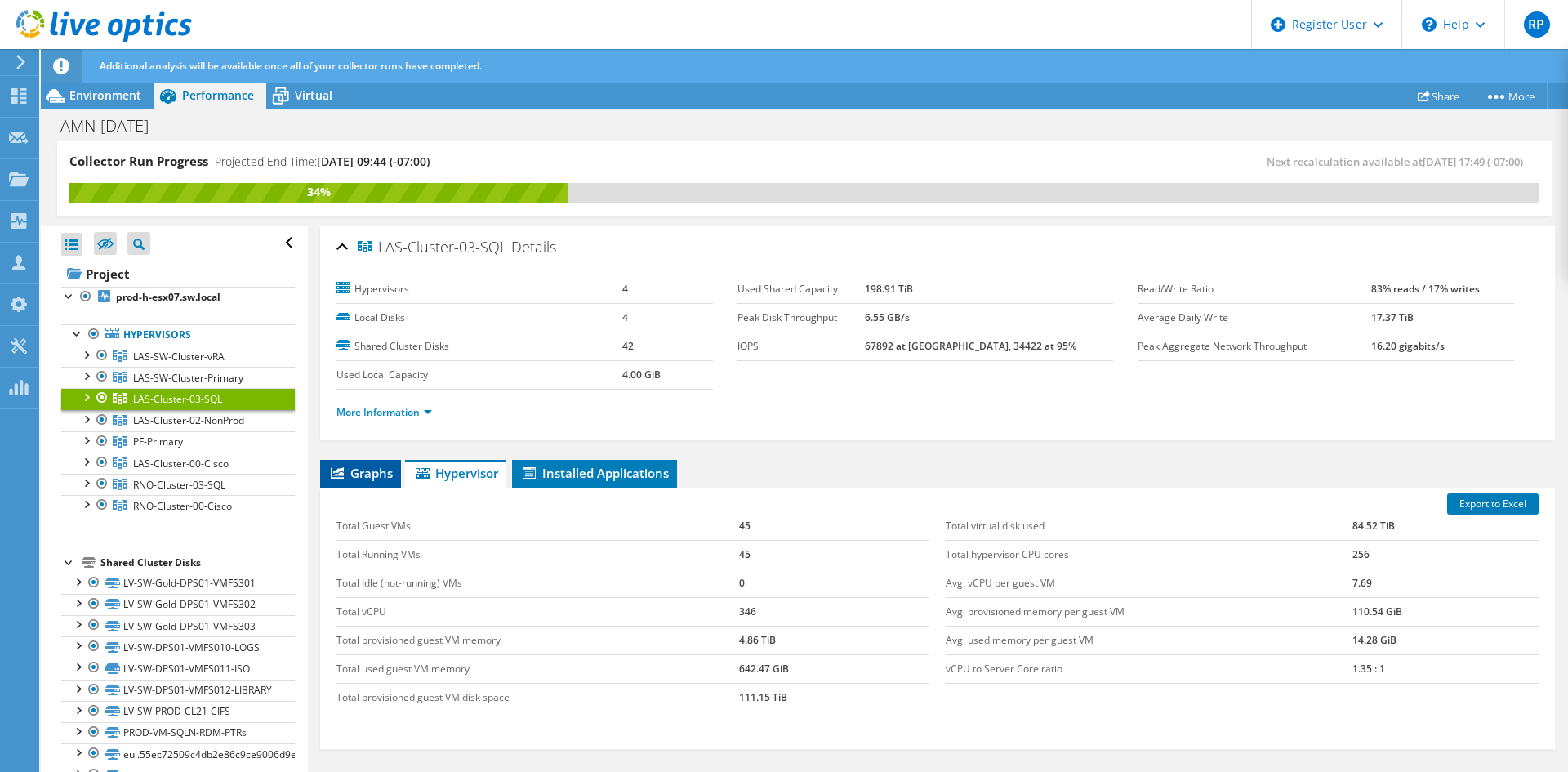
click at [344, 473] on icon at bounding box center [337, 473] width 13 height 11
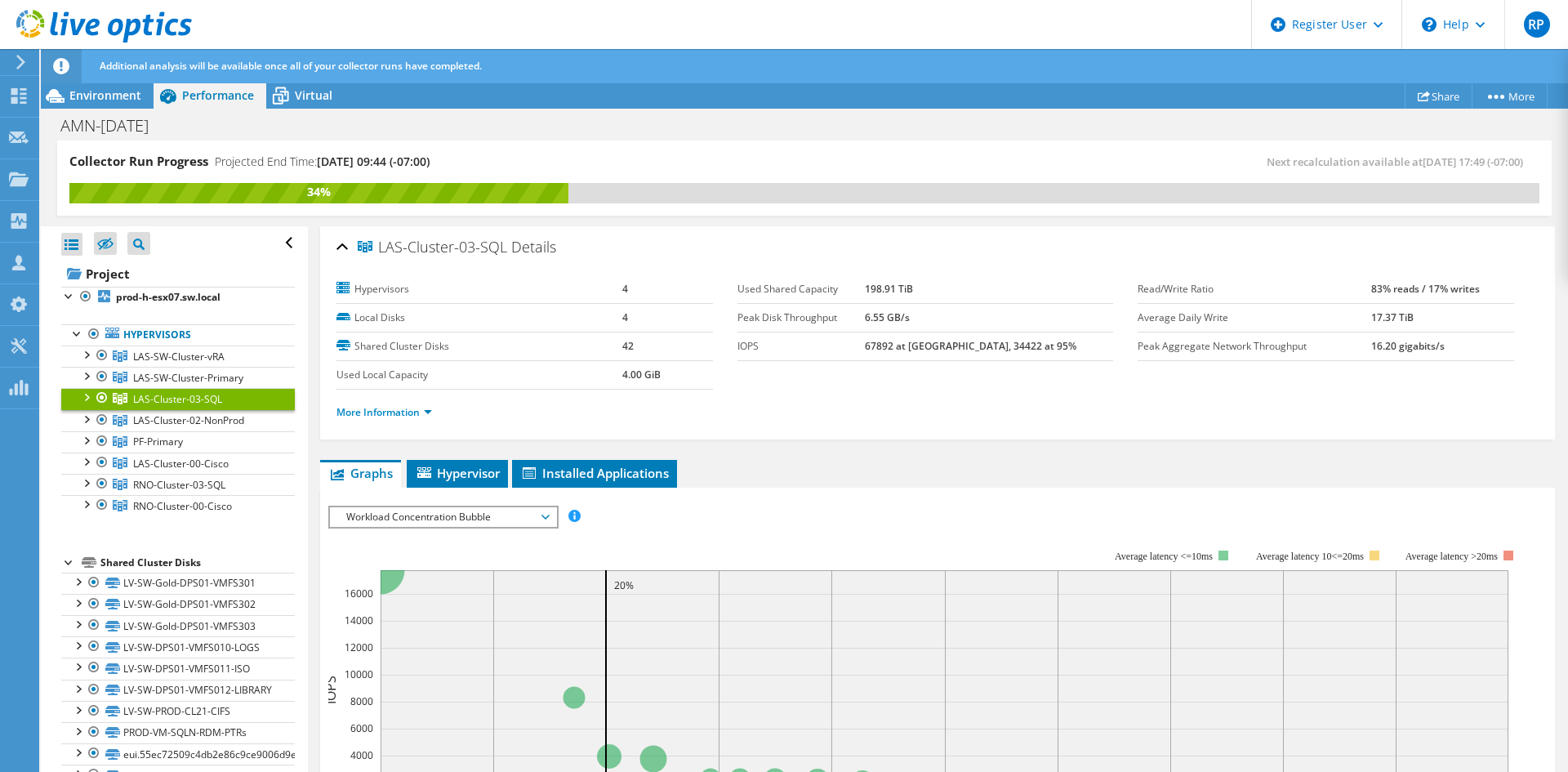
click at [394, 518] on span "Workload Concentration Bubble" at bounding box center [442, 517] width 210 height 20
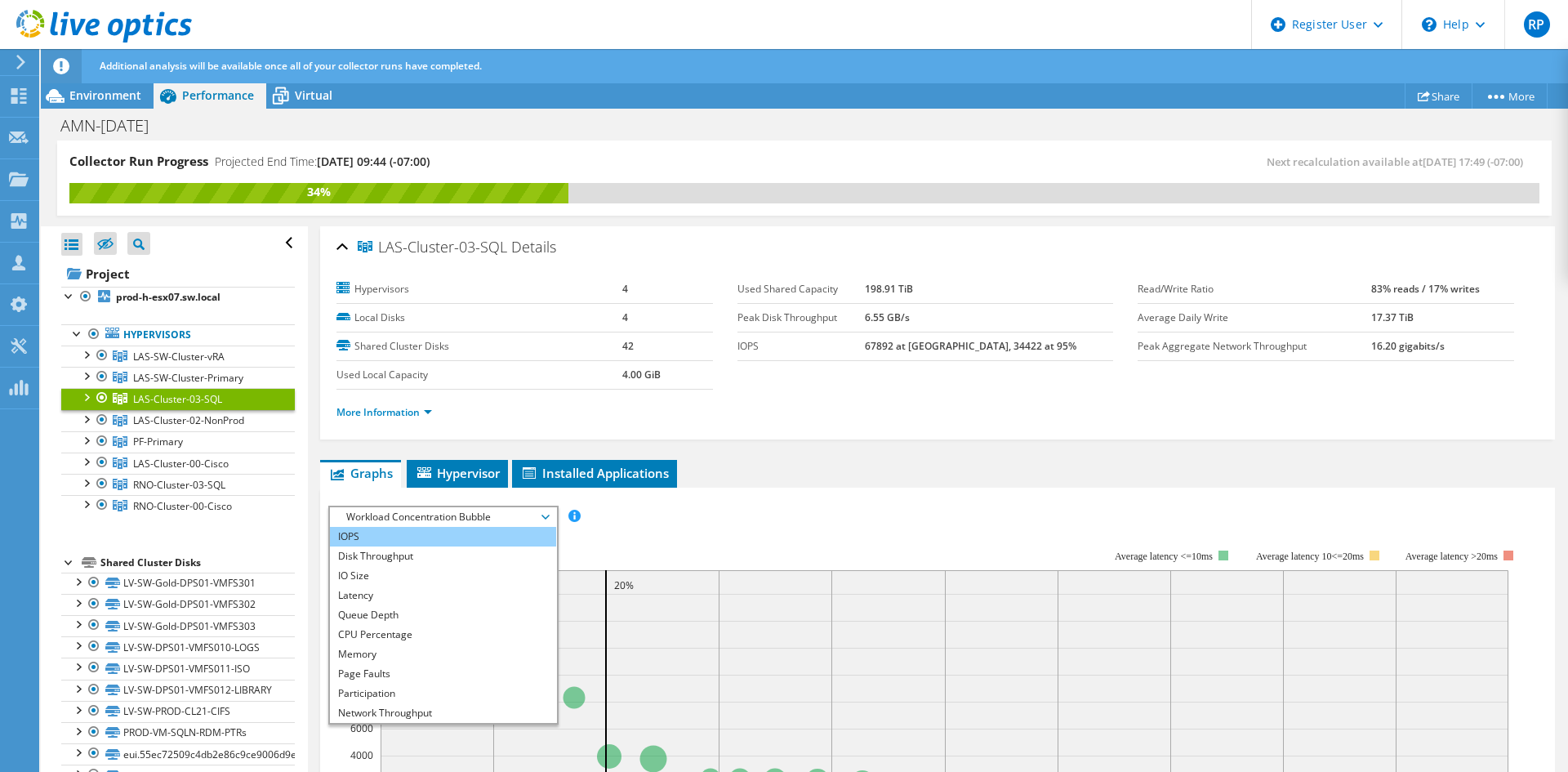
click at [395, 537] on li "IOPS" at bounding box center [443, 537] width 226 height 20
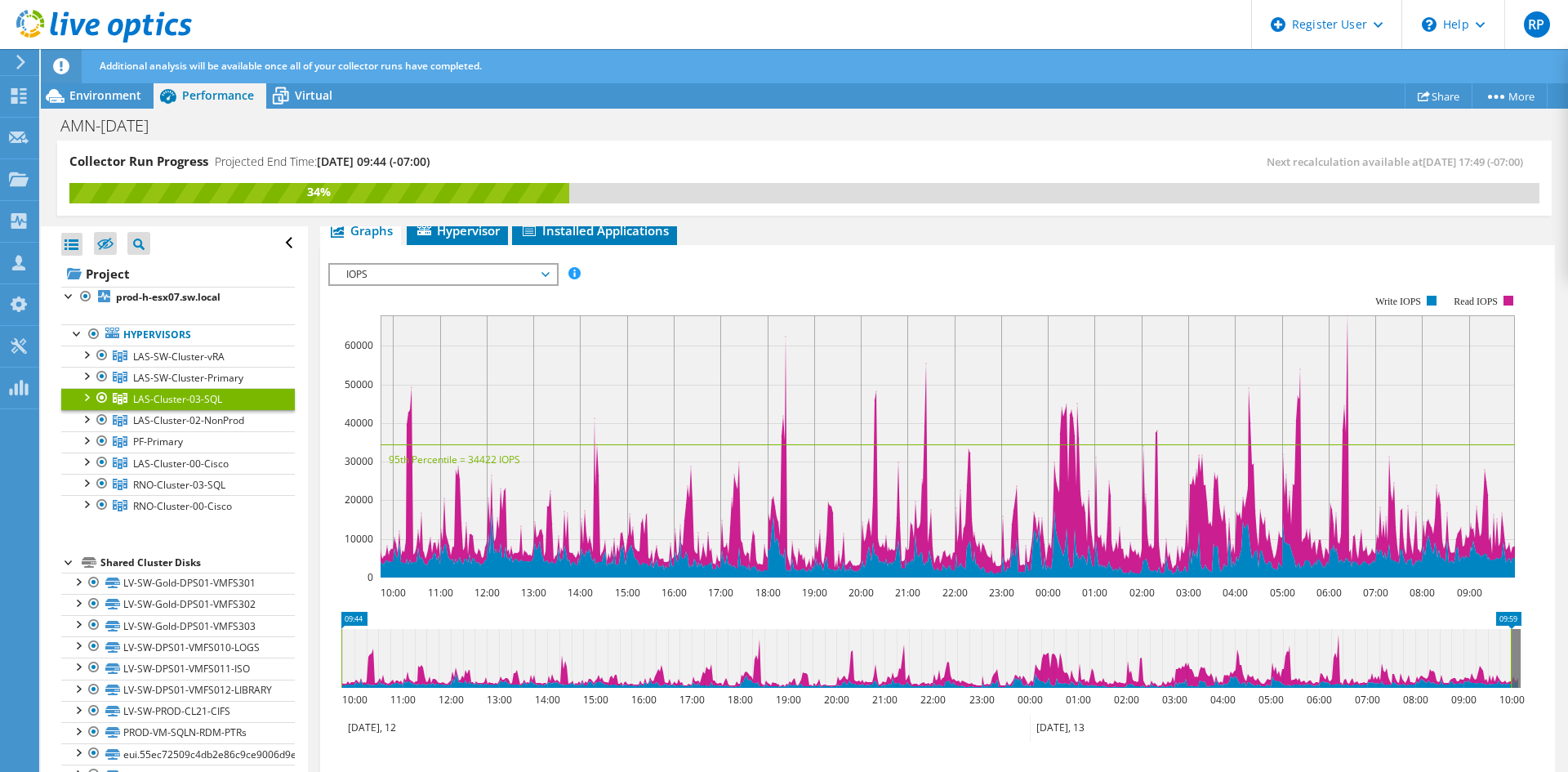
scroll to position [245, 0]
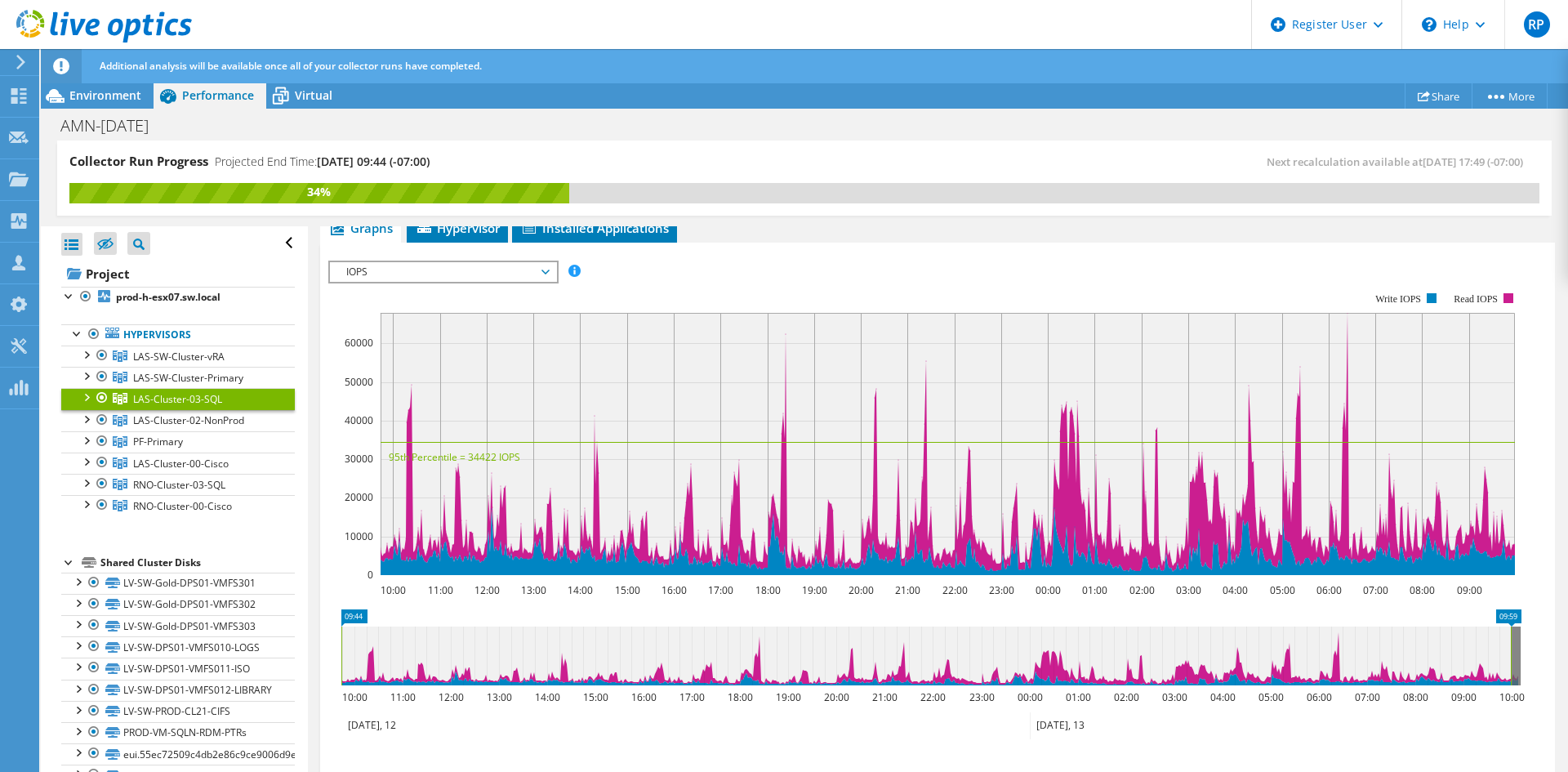
click at [488, 277] on span "IOPS" at bounding box center [442, 272] width 210 height 20
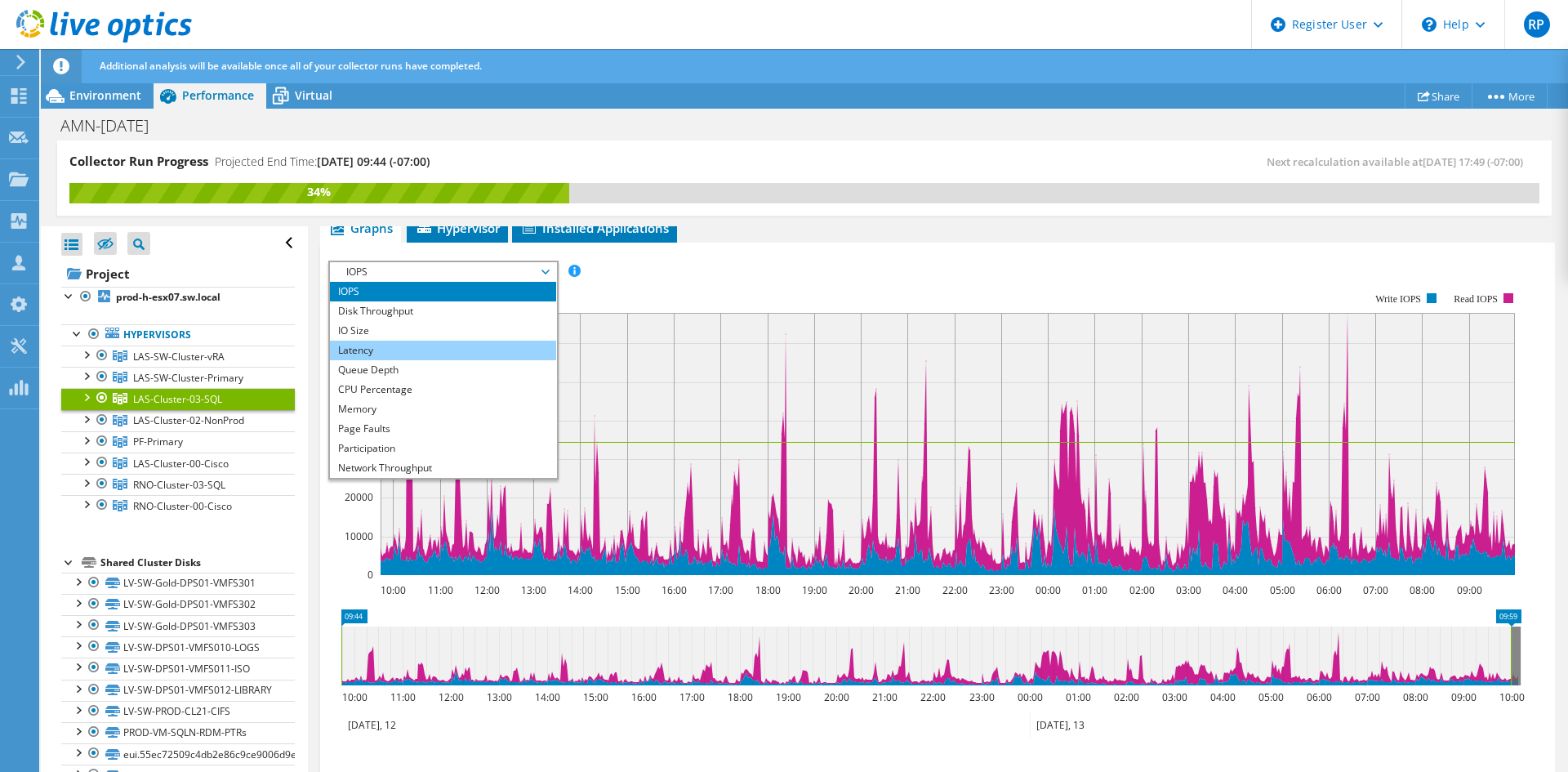
click at [430, 341] on li "Latency" at bounding box center [443, 350] width 226 height 20
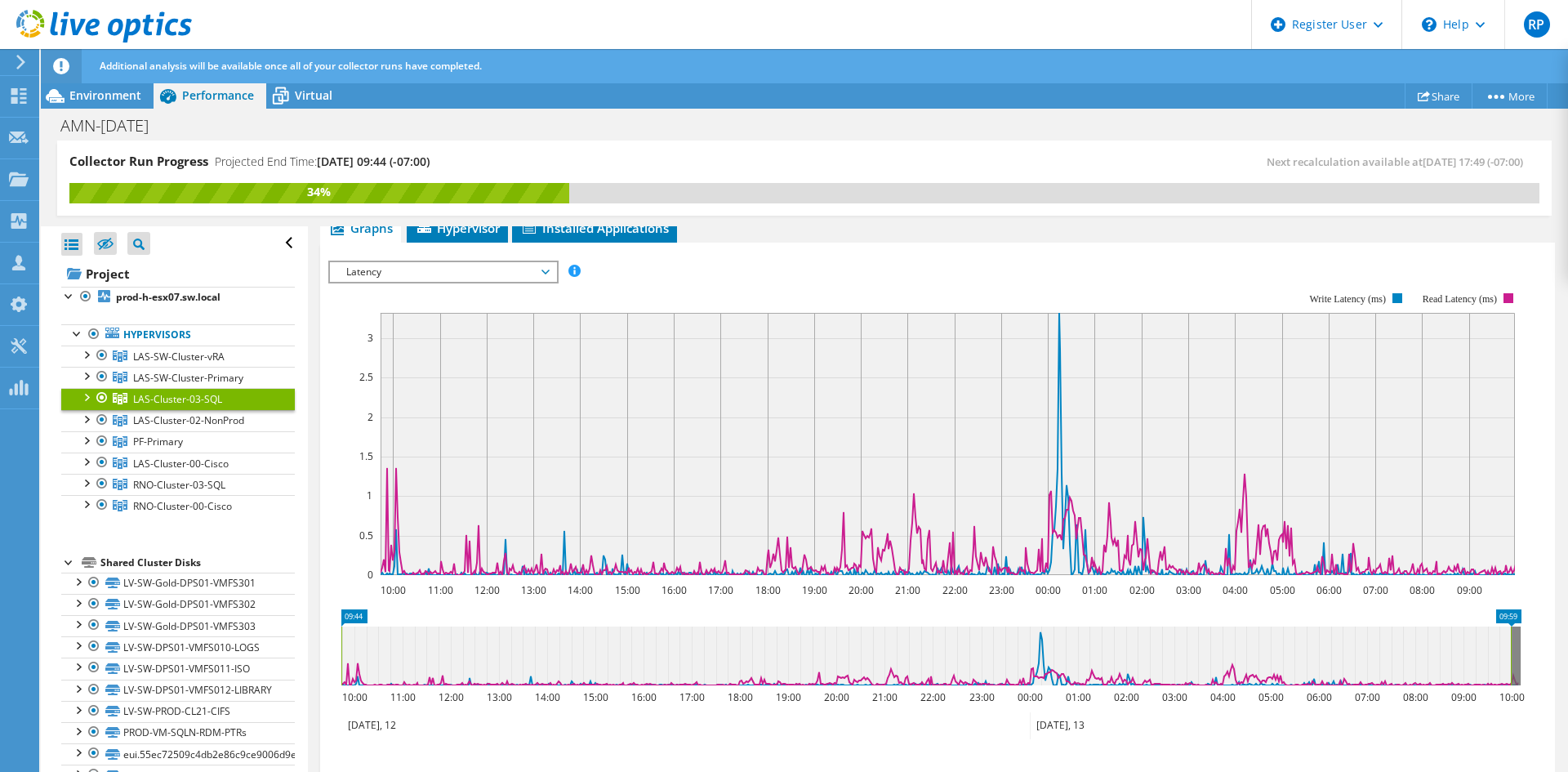
click at [146, 400] on span "LAS-Cluster-03-SQL" at bounding box center [177, 399] width 89 height 14
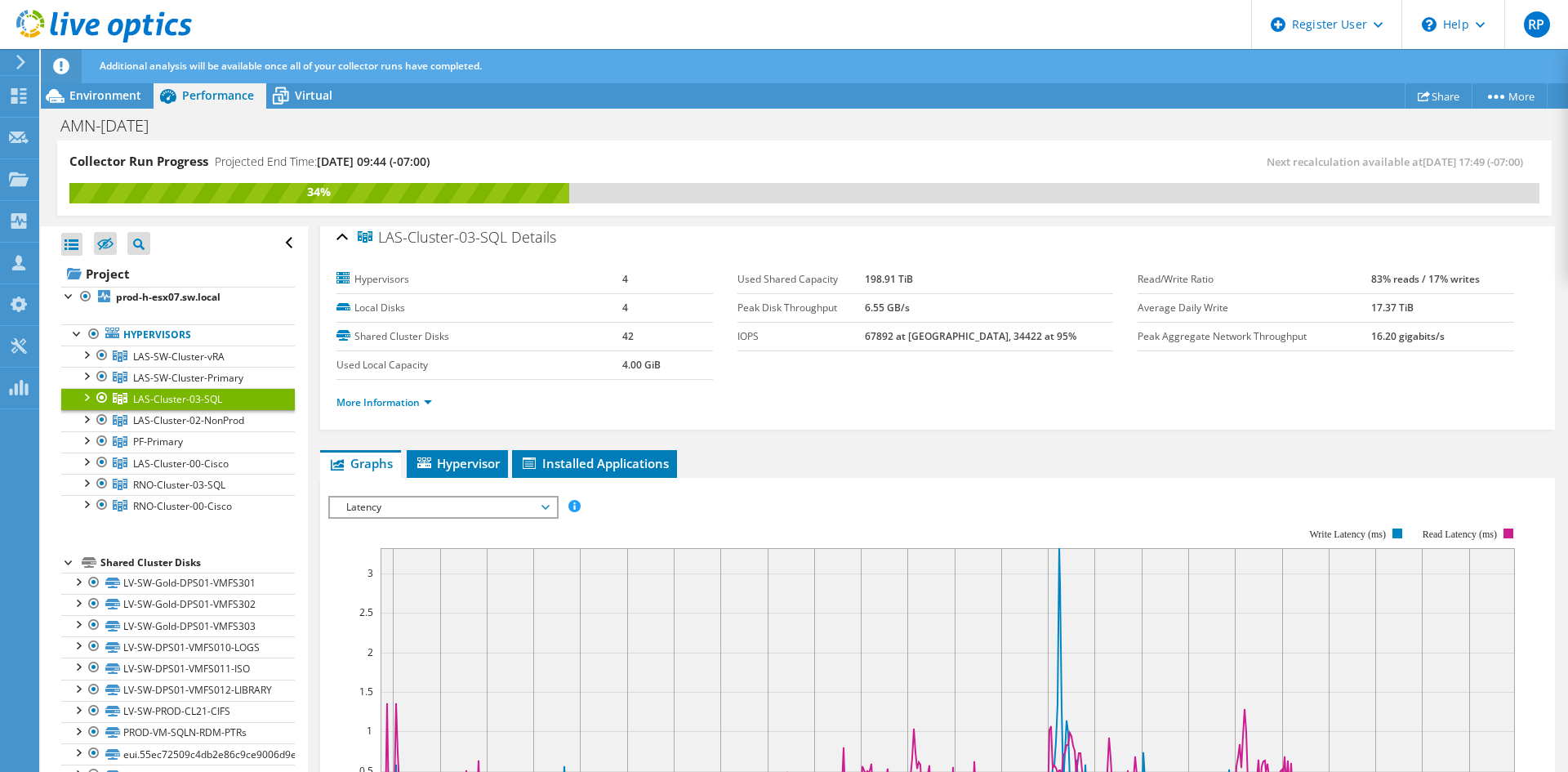
scroll to position [0, 0]
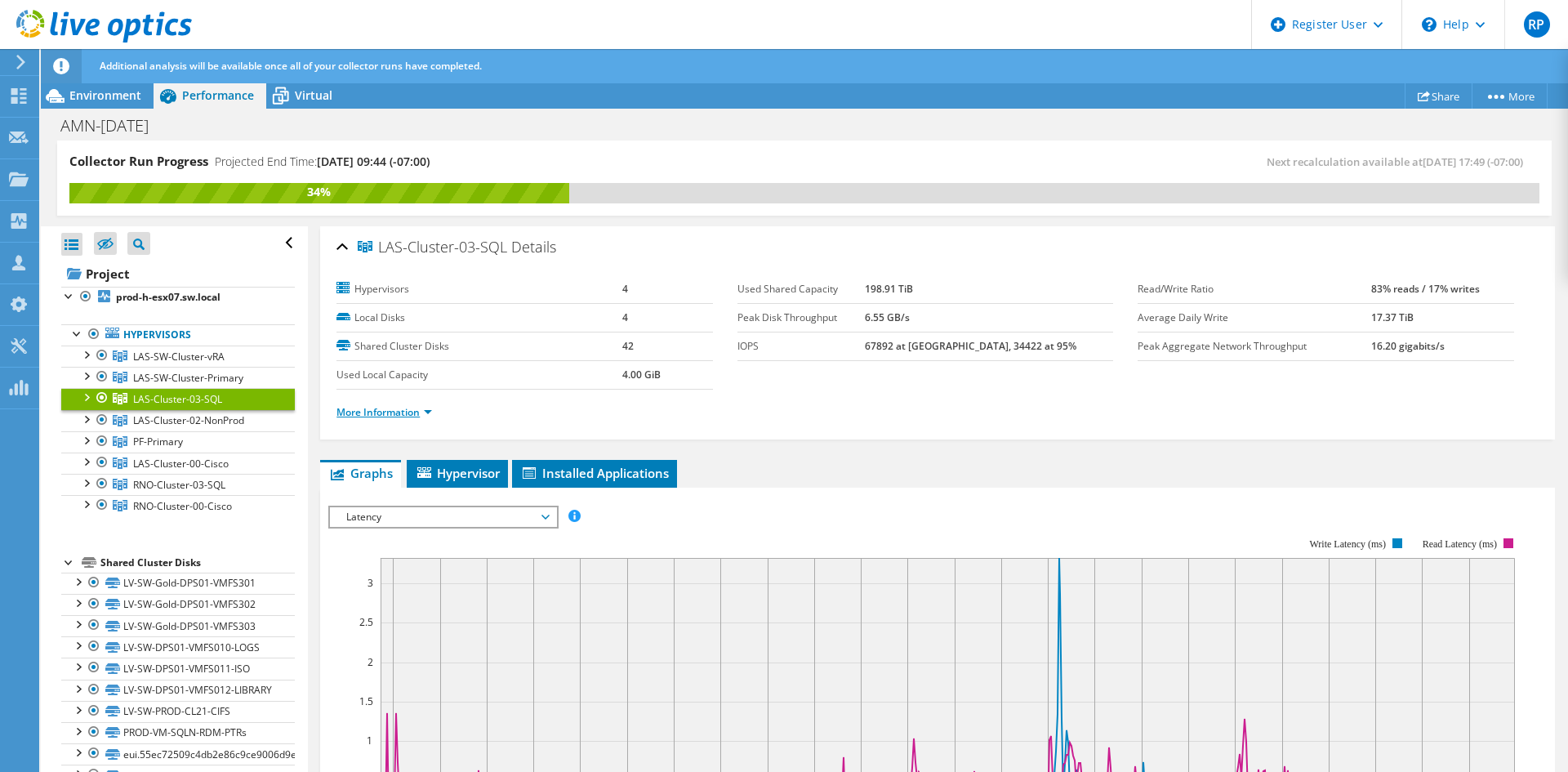
click at [422, 410] on link "More Information" at bounding box center [383, 412] width 96 height 14
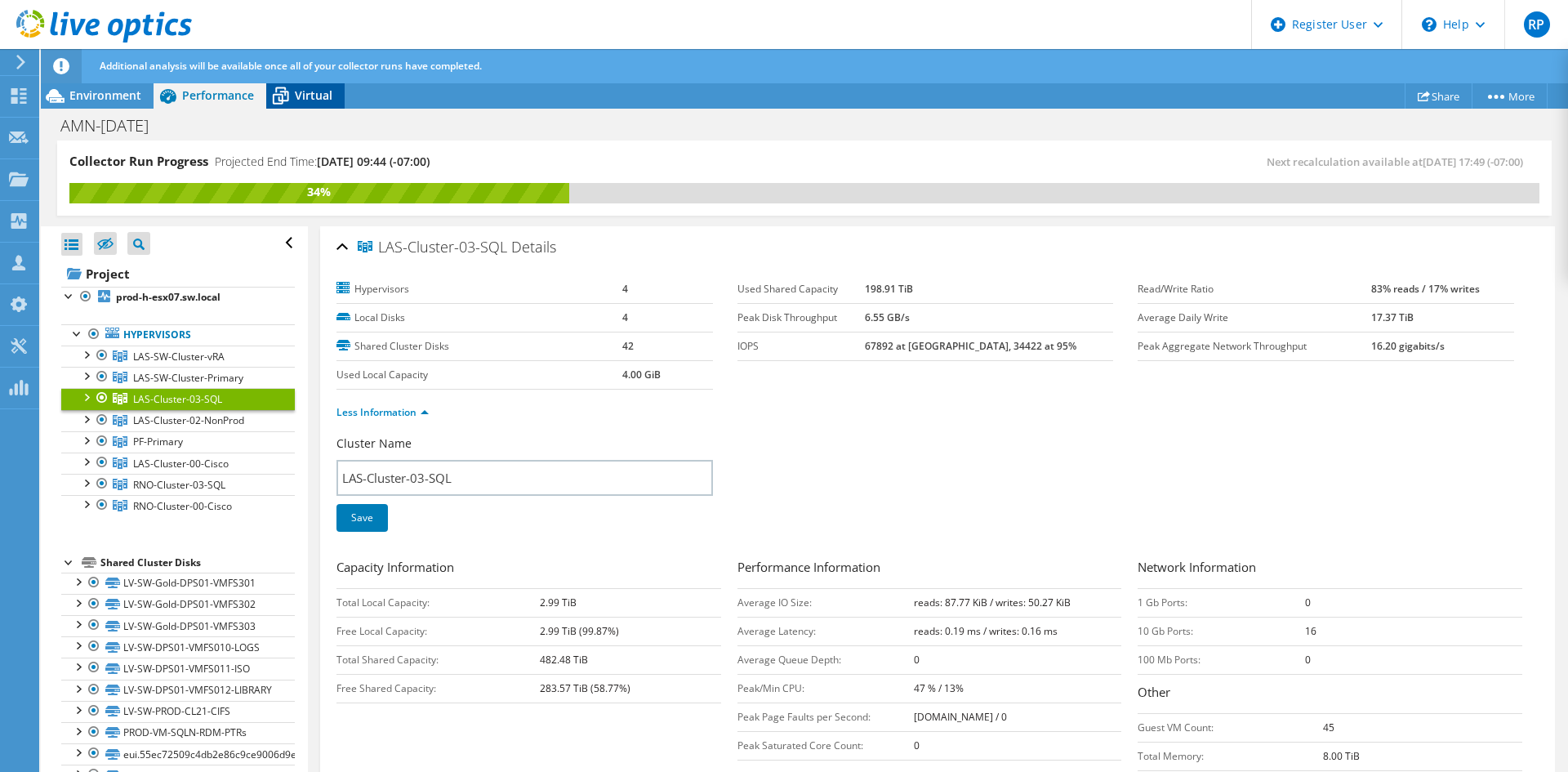
click at [277, 85] on icon at bounding box center [280, 96] width 28 height 28
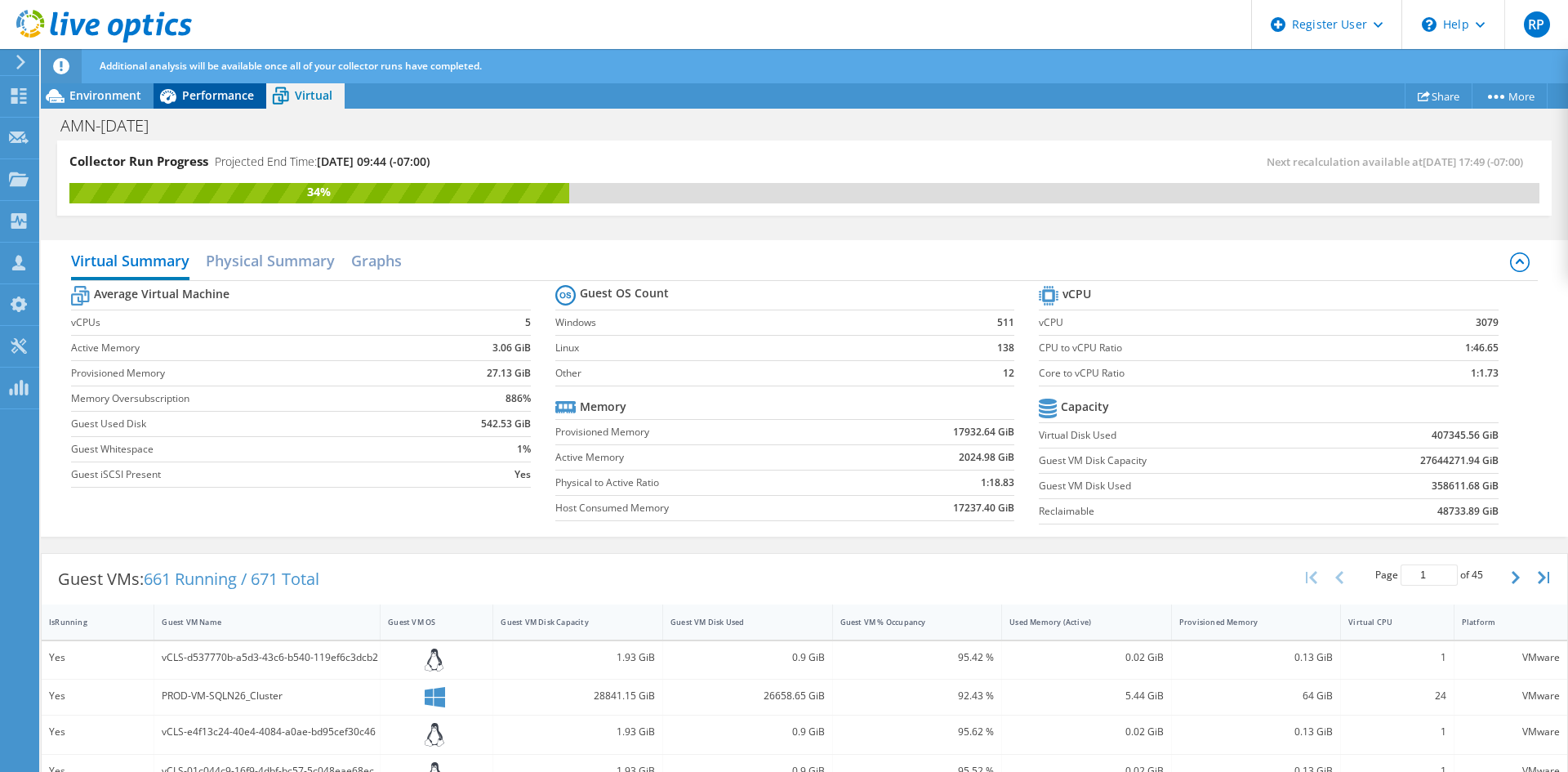
click at [203, 90] on span "Performance" at bounding box center [218, 95] width 72 height 15
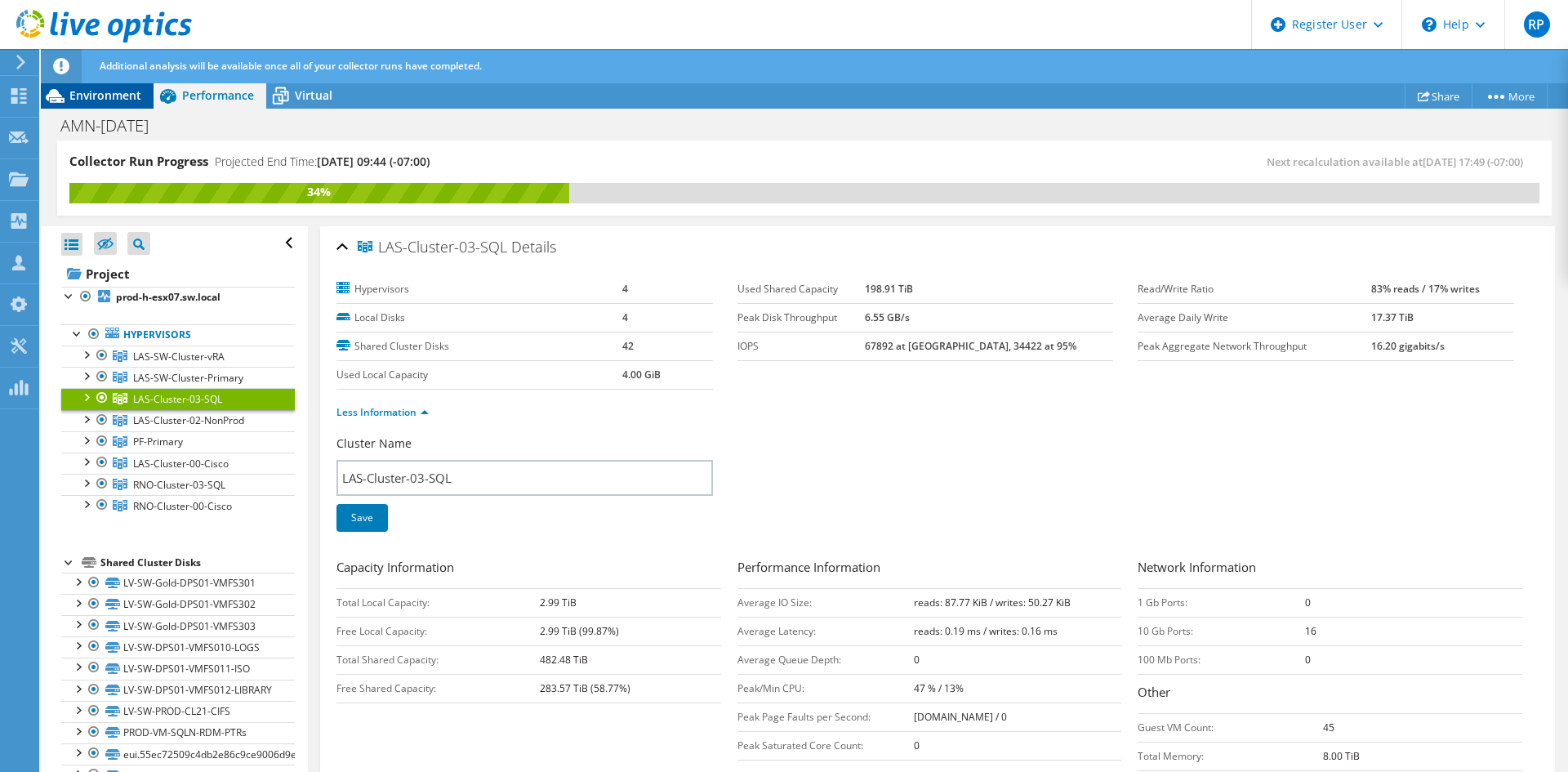
click at [119, 104] on div "Environment" at bounding box center [97, 96] width 113 height 27
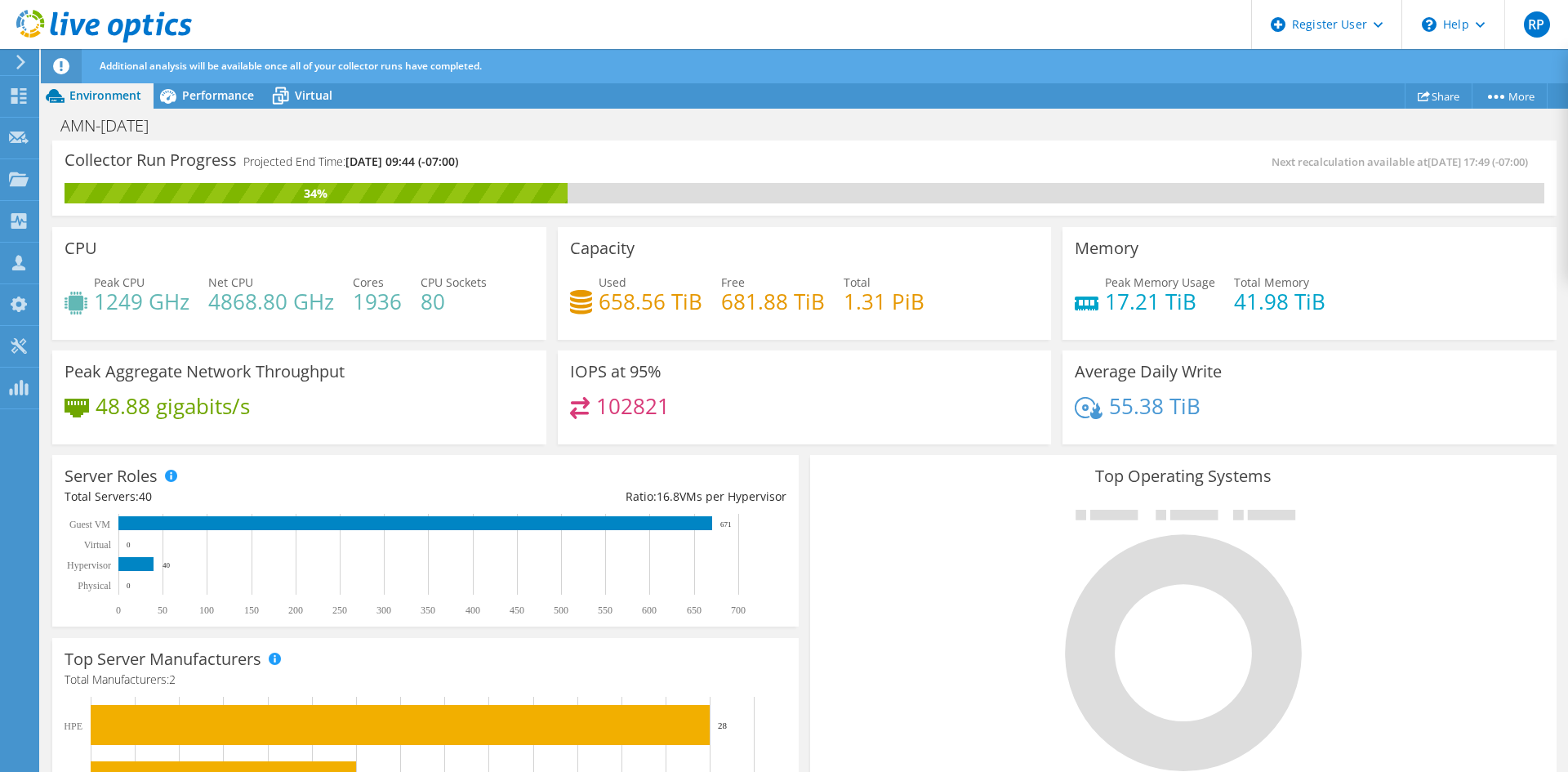
scroll to position [245, 0]
click at [438, 453] on div "Server Roles Physical Servers represent bare metal servers that were targets of…" at bounding box center [425, 540] width 757 height 183
click at [230, 99] on span "Performance" at bounding box center [218, 95] width 72 height 15
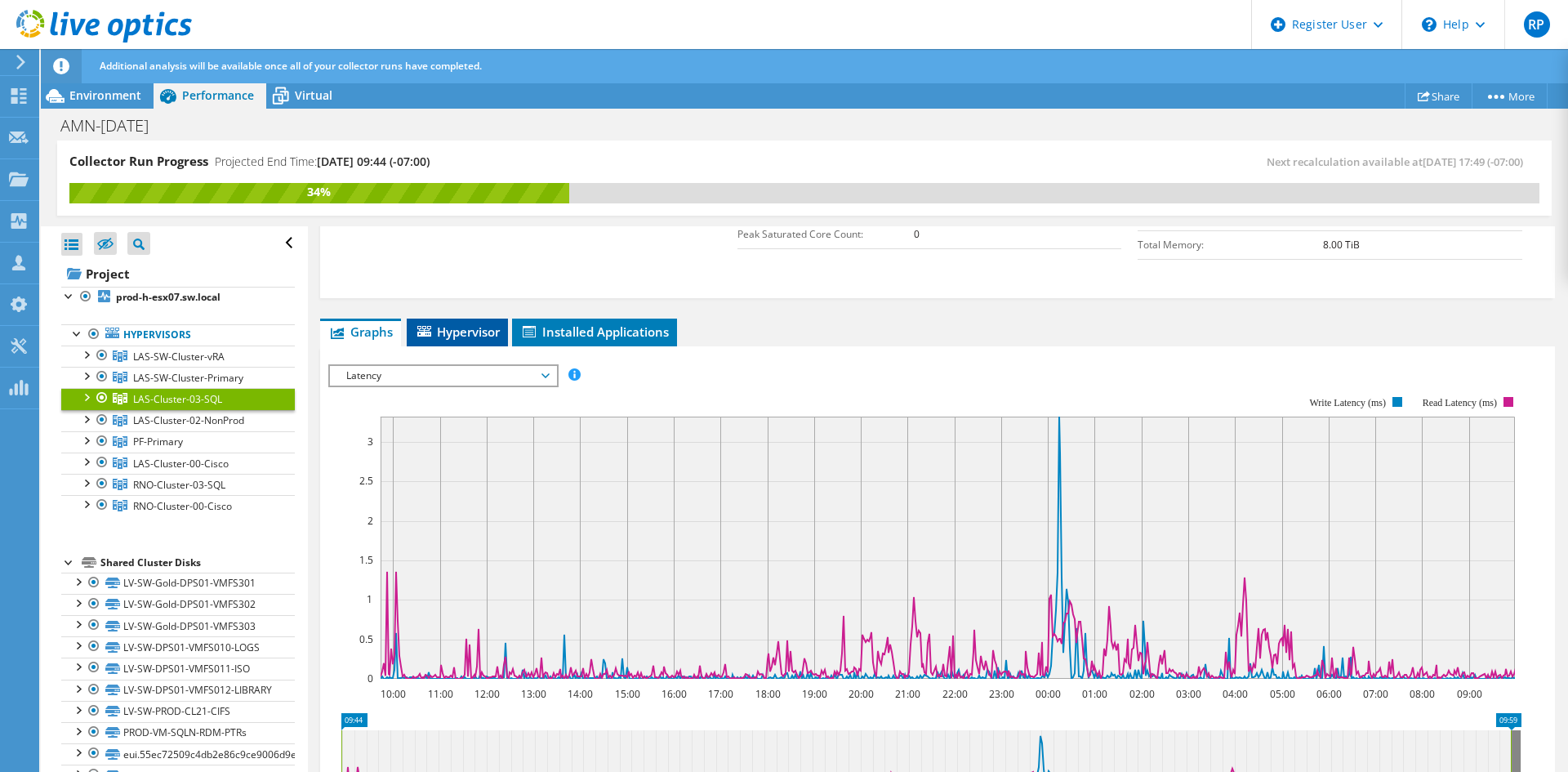
click at [426, 337] on span "Hypervisor" at bounding box center [457, 331] width 84 height 16
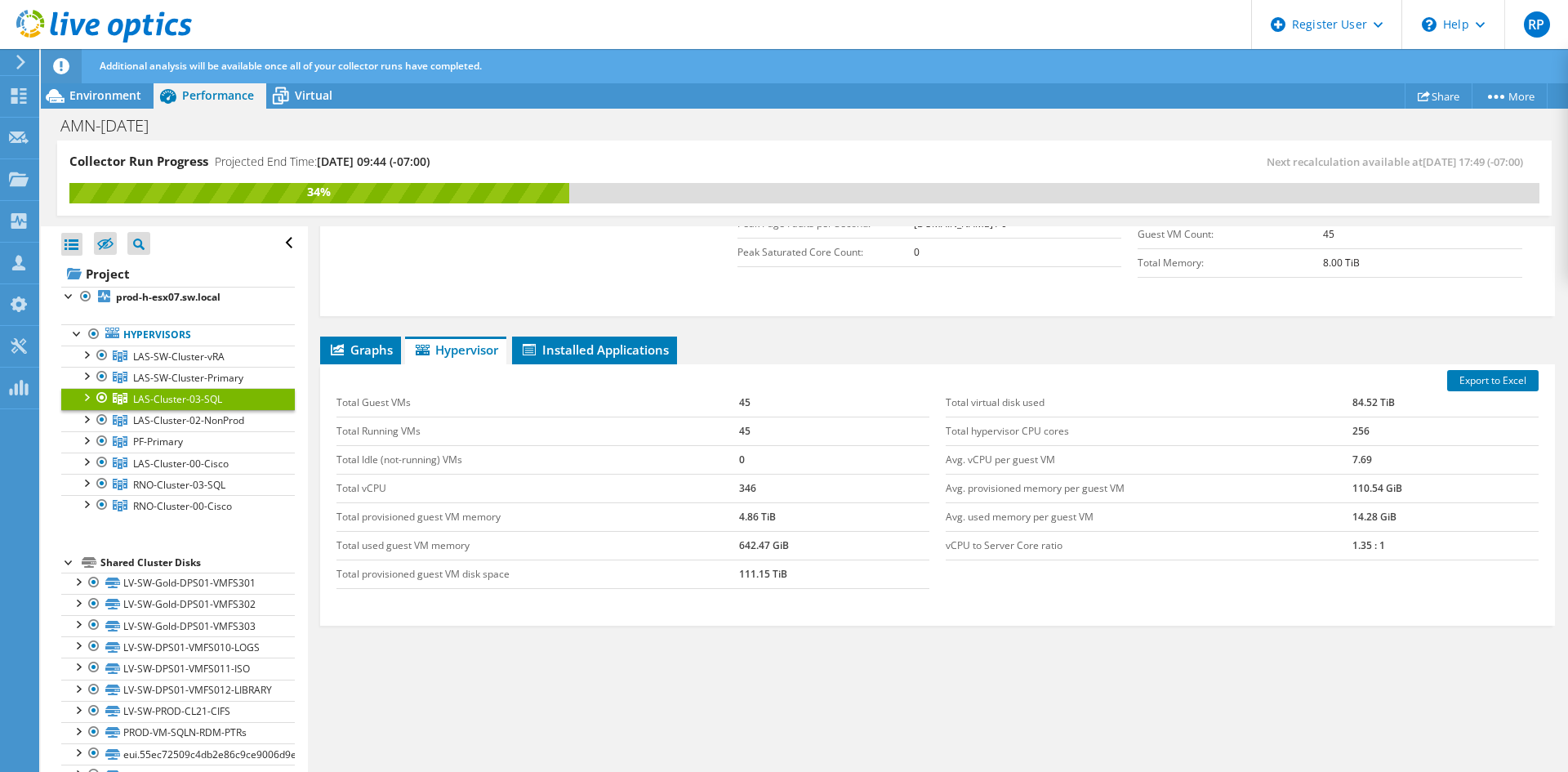
scroll to position [494, 0]
click at [563, 342] on span "Installed Applications" at bounding box center [594, 349] width 149 height 16
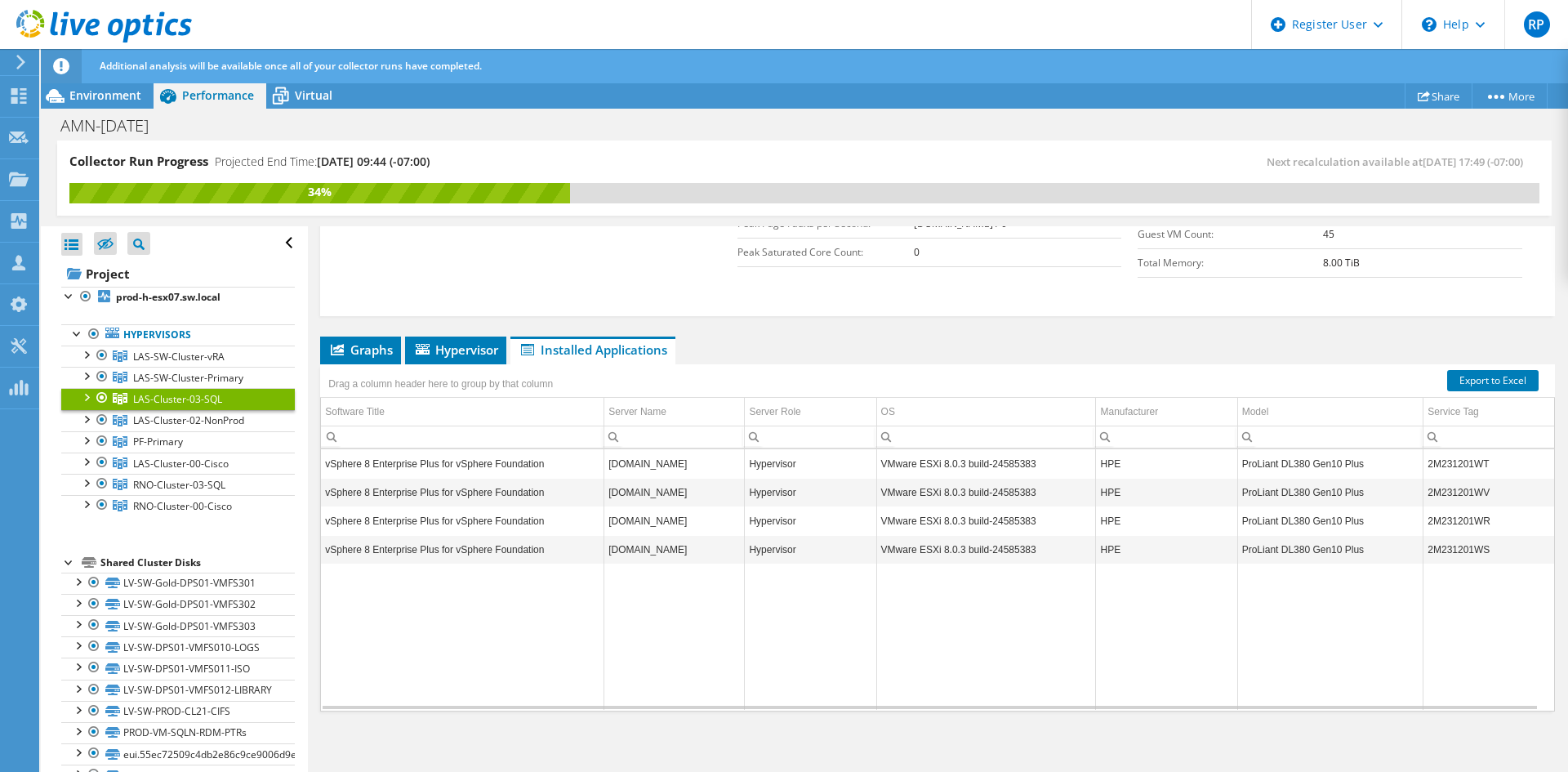
scroll to position [249, 0]
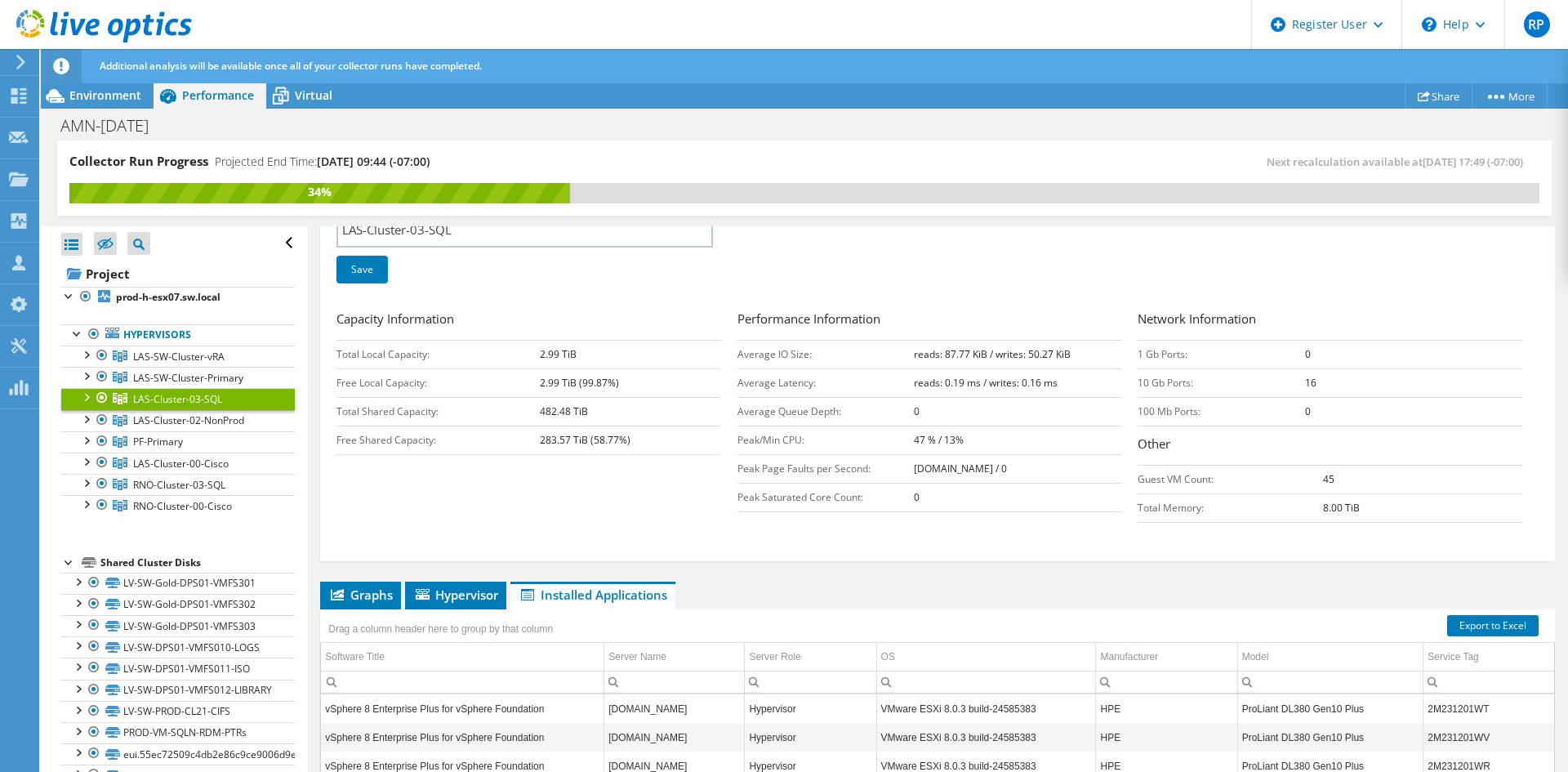
click at [165, 398] on span "LAS-Cluster-03-SQL" at bounding box center [177, 399] width 89 height 14
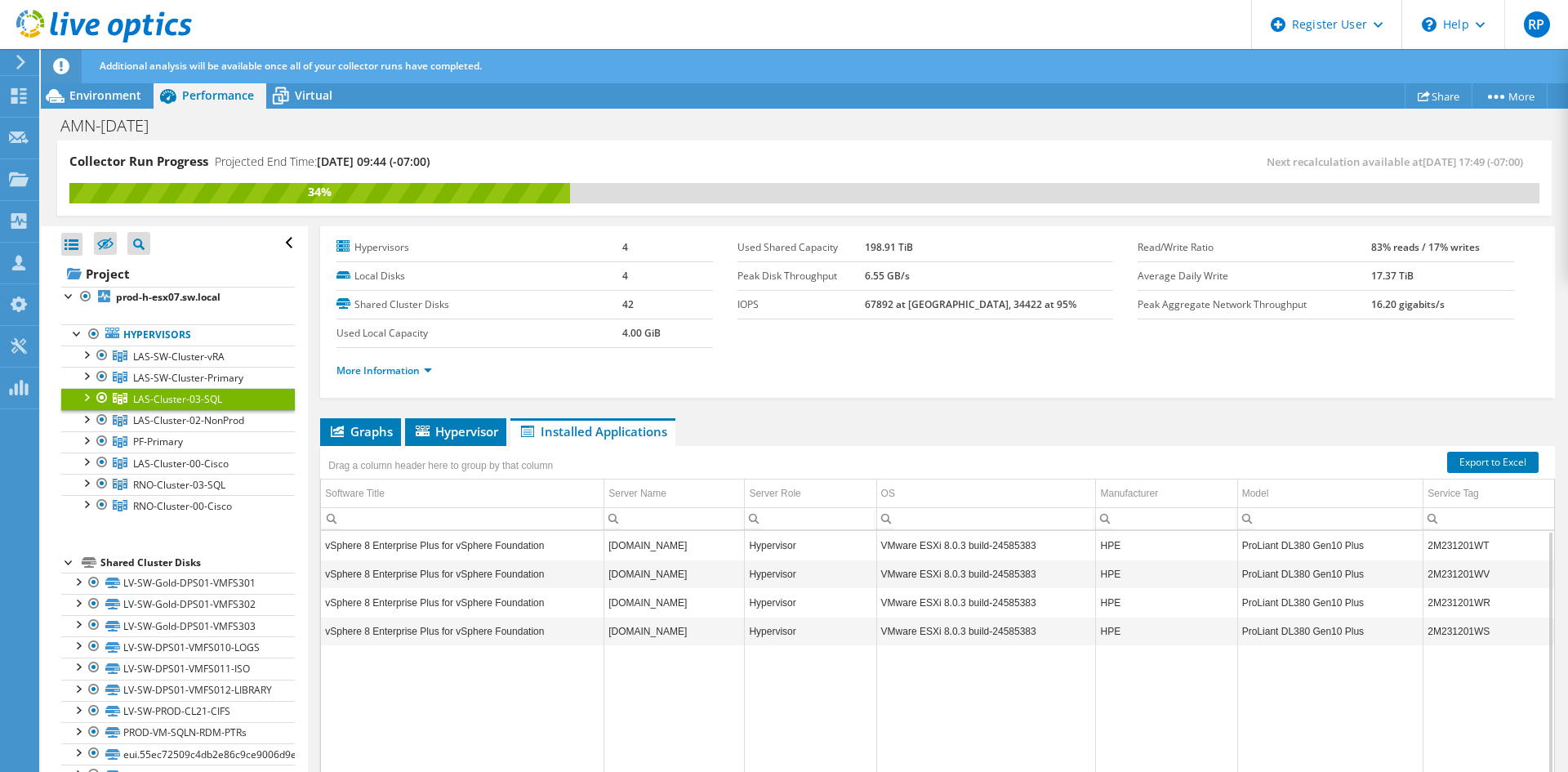
scroll to position [7, 0]
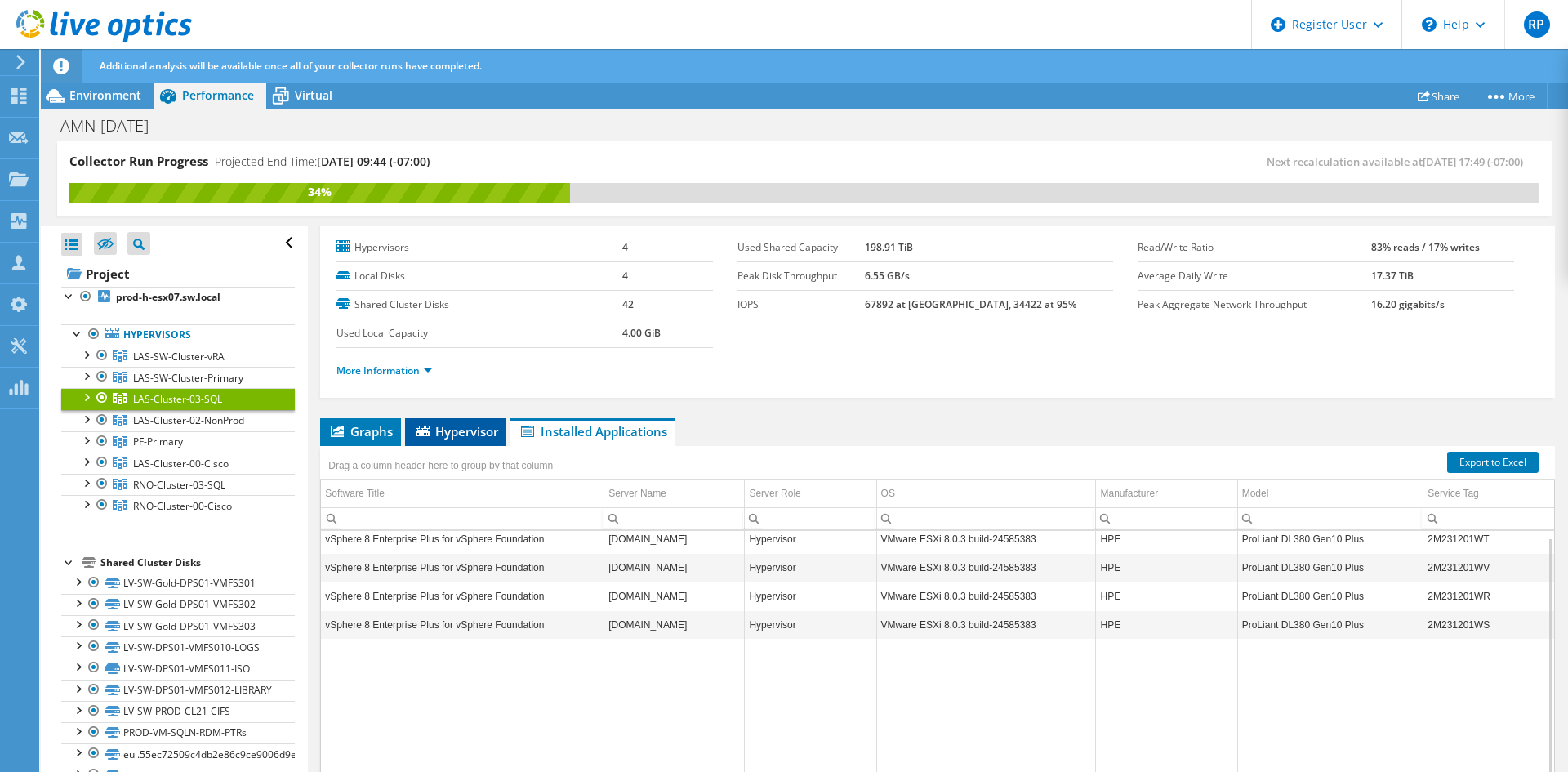
click at [463, 435] on span "Hypervisor" at bounding box center [455, 431] width 84 height 16
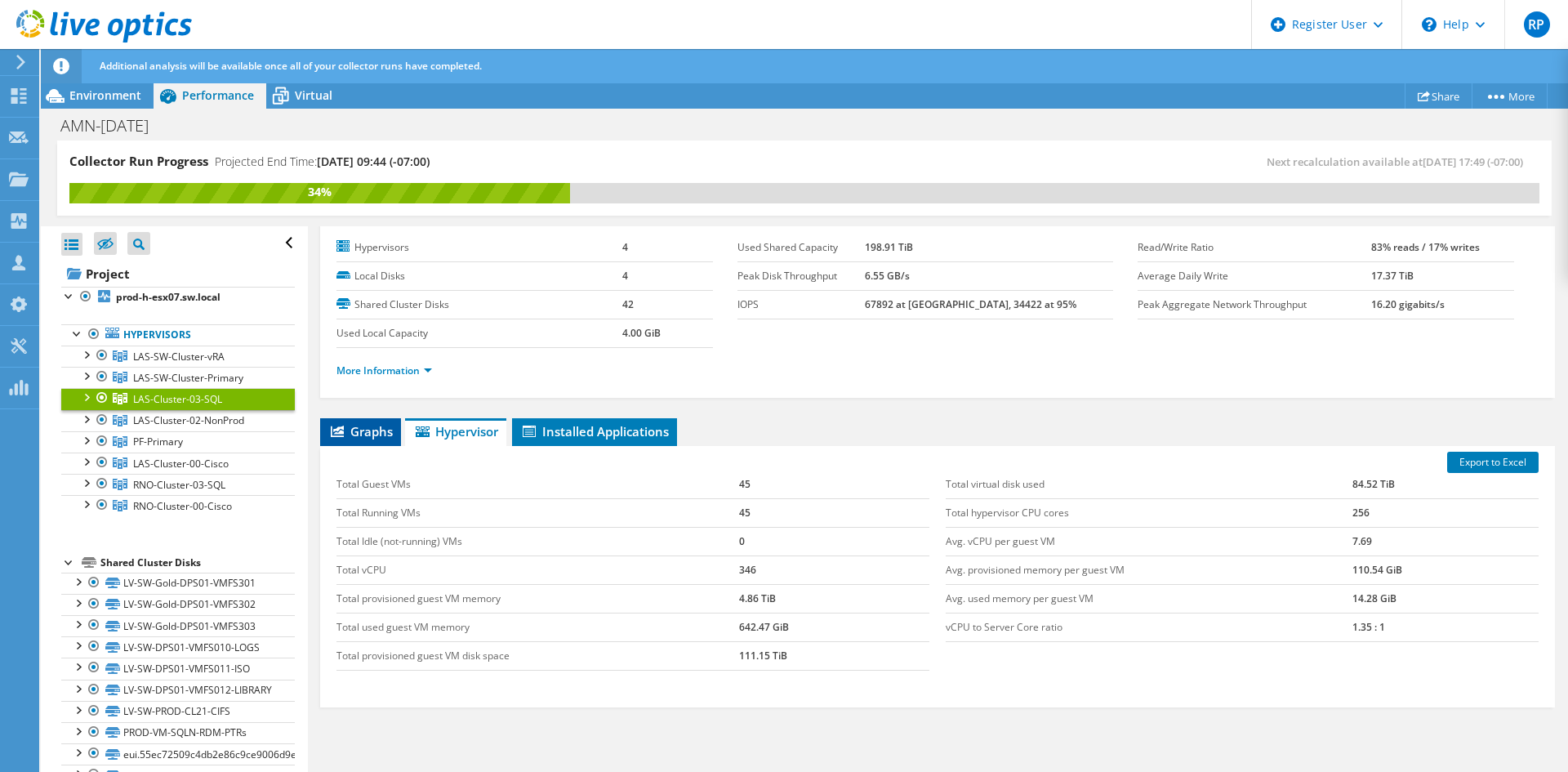
click at [347, 436] on span "Graphs" at bounding box center [361, 431] width 65 height 16
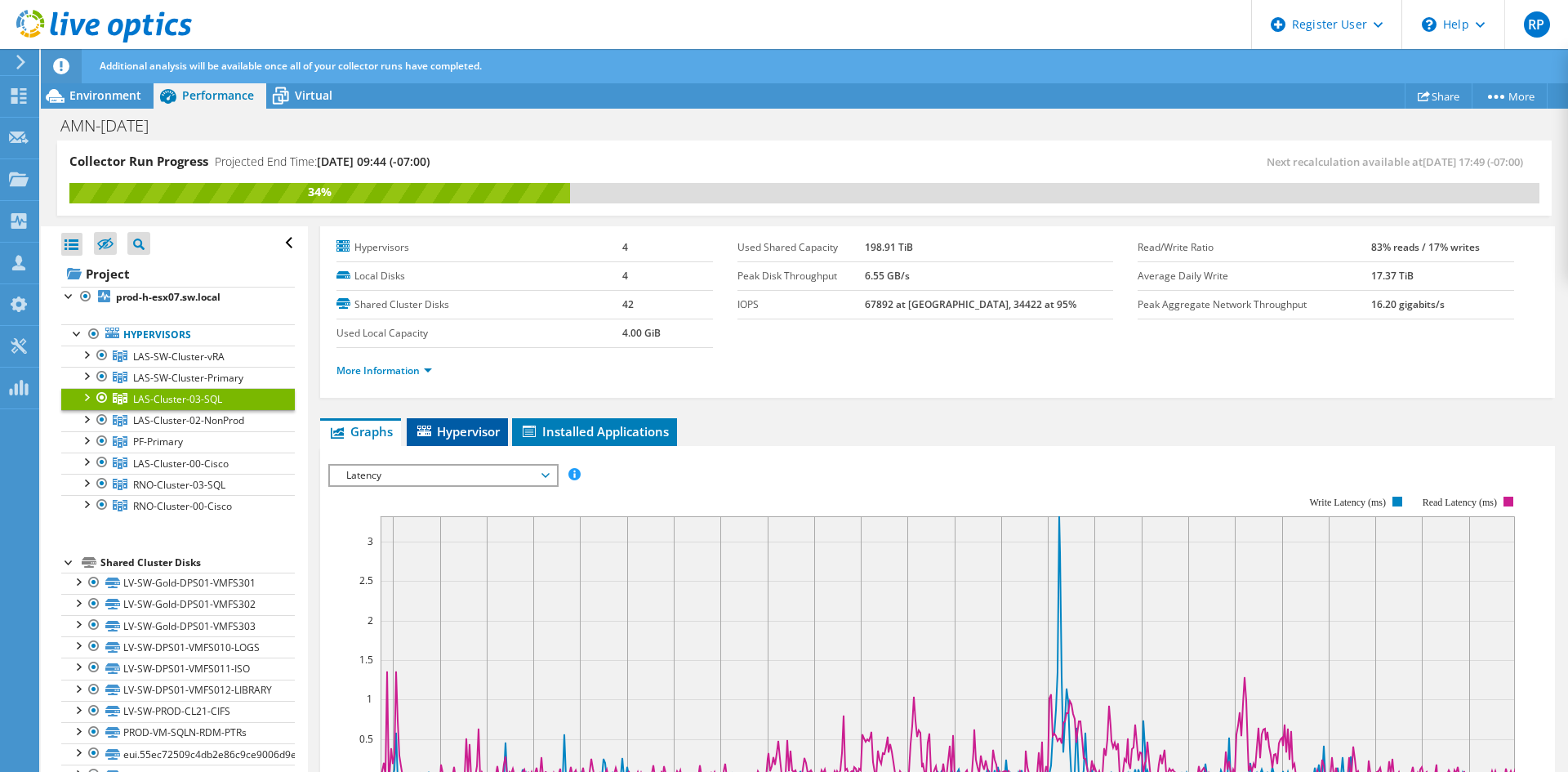
click at [497, 442] on li "Hypervisor" at bounding box center [457, 431] width 102 height 28
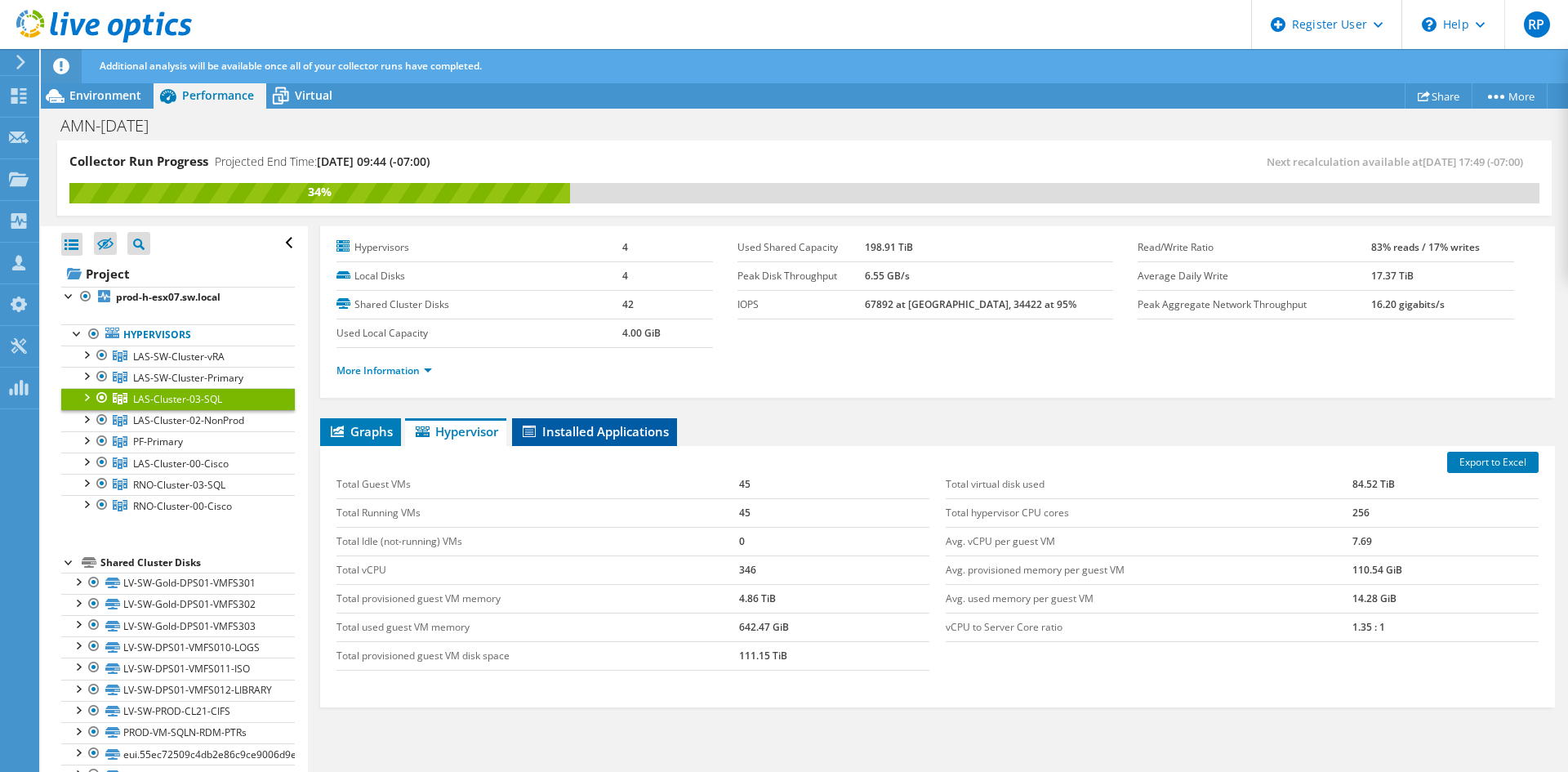
click at [587, 439] on span "Installed Applications" at bounding box center [594, 431] width 149 height 16
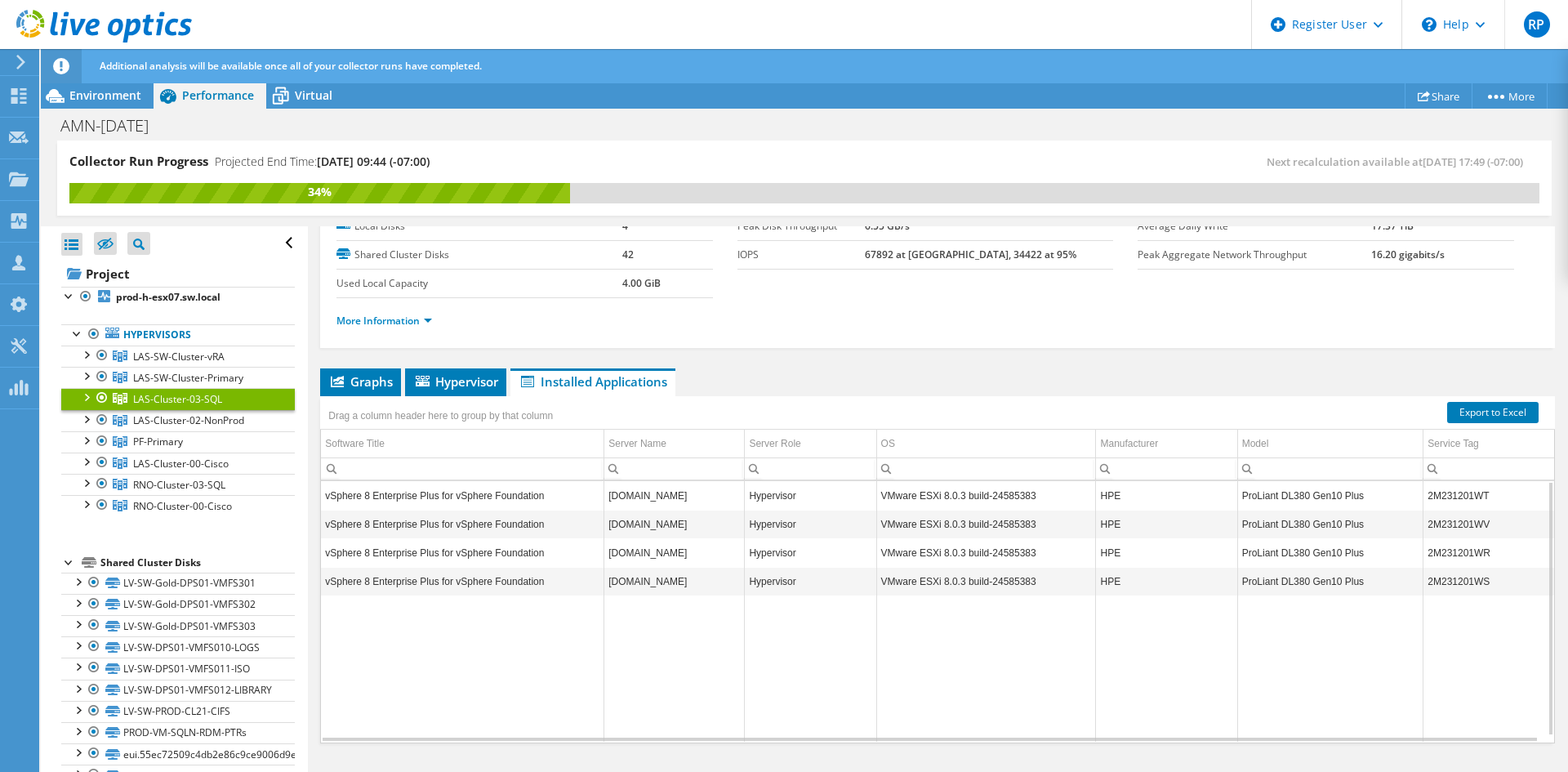
scroll to position [90, 0]
